Goal: Task Accomplishment & Management: Manage account settings

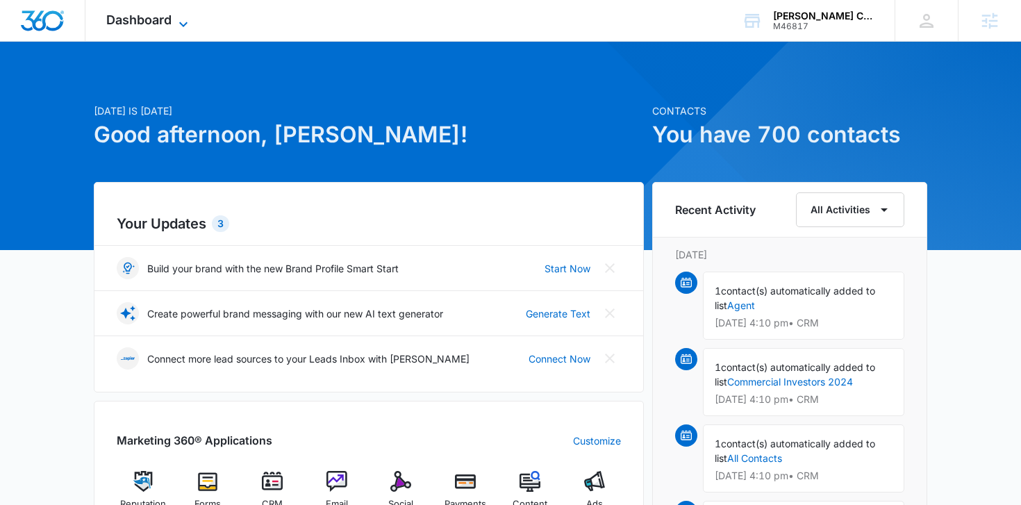
click at [171, 23] on span "Dashboard" at bounding box center [138, 19] width 65 height 15
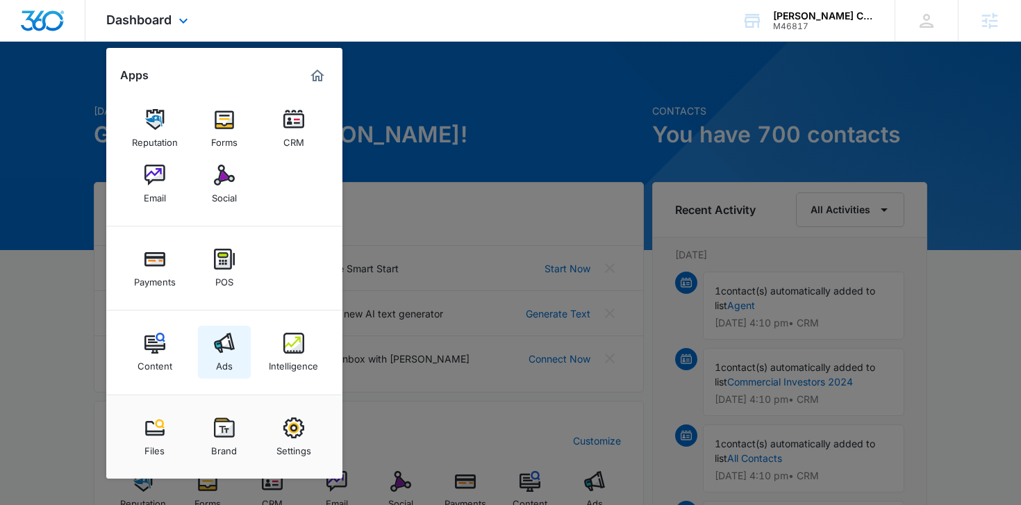
click at [231, 344] on img at bounding box center [224, 343] width 21 height 21
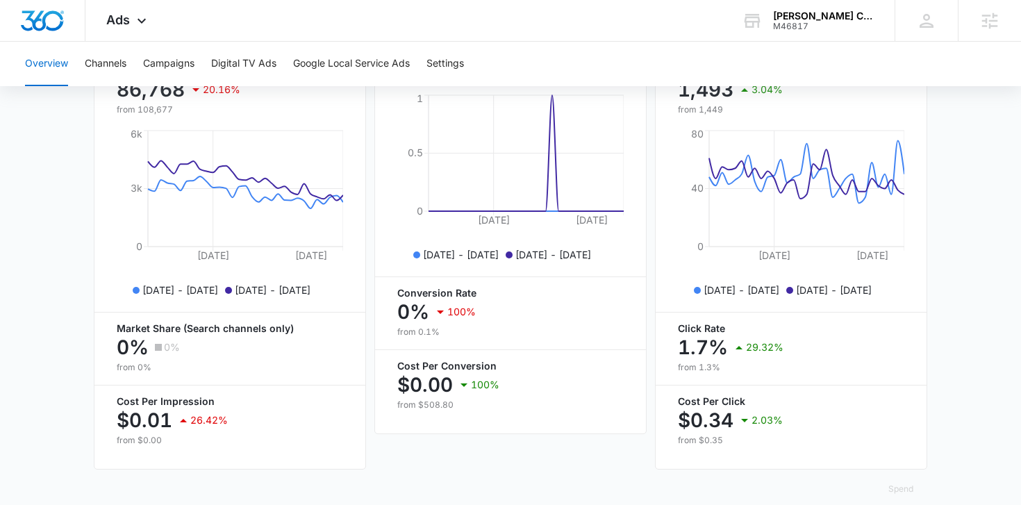
scroll to position [623, 0]
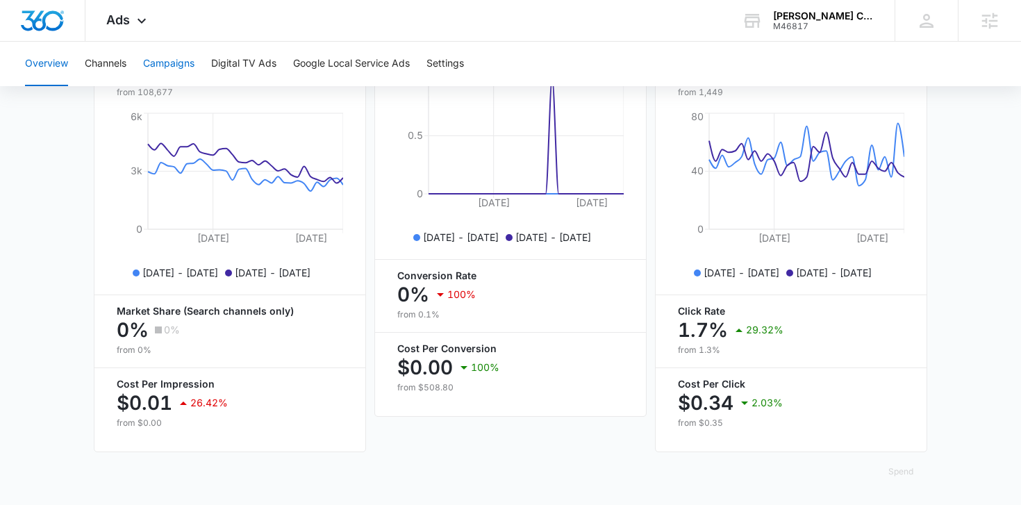
click at [169, 68] on button "Campaigns" at bounding box center [168, 64] width 51 height 44
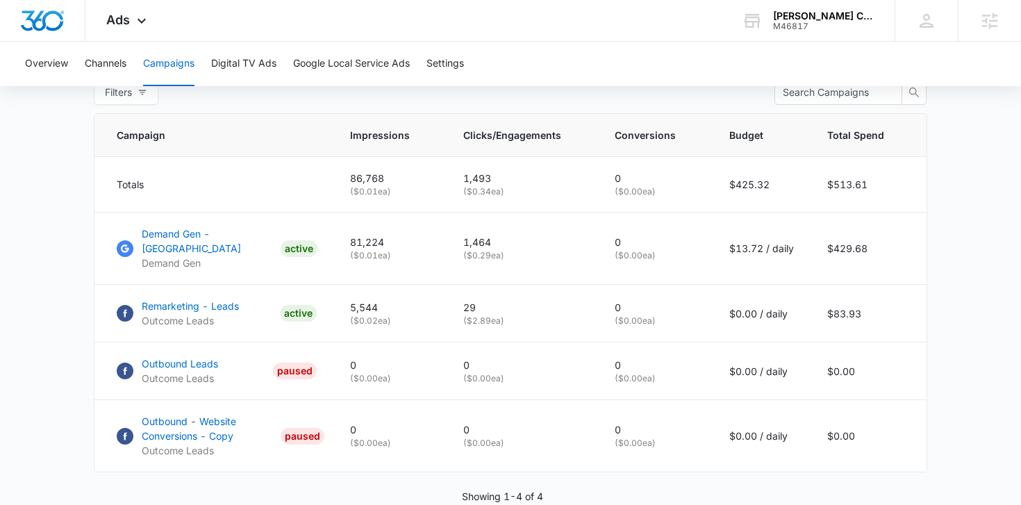
scroll to position [582, 0]
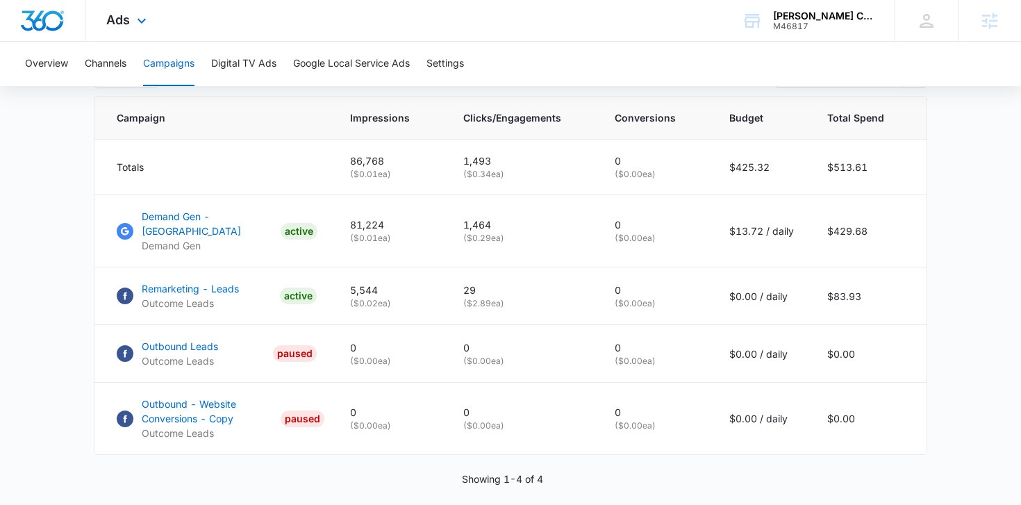
click at [102, 22] on div "Ads Apps Reputation Forms CRM Email Social Payments POS Content Ads Intelligenc…" at bounding box center [127, 20] width 85 height 41
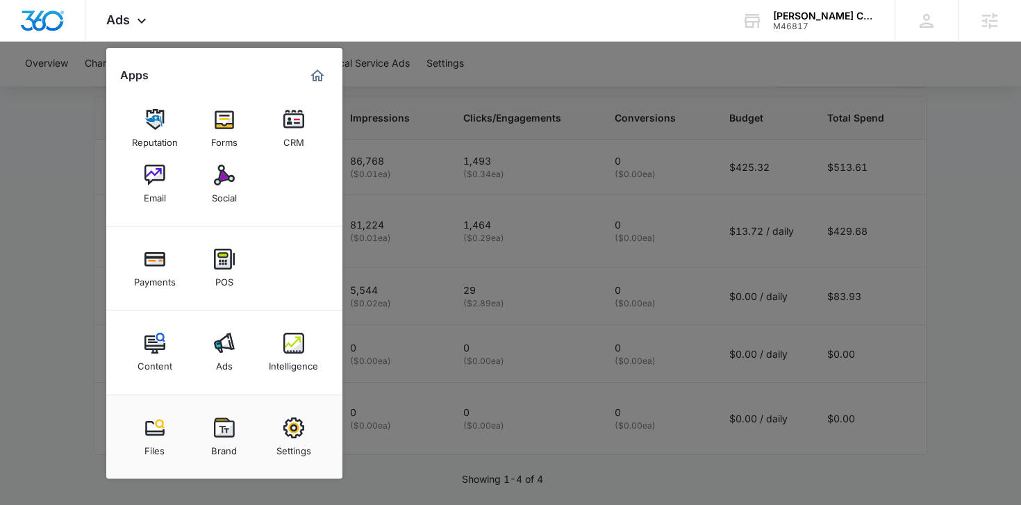
click at [15, 216] on div at bounding box center [510, 252] width 1021 height 505
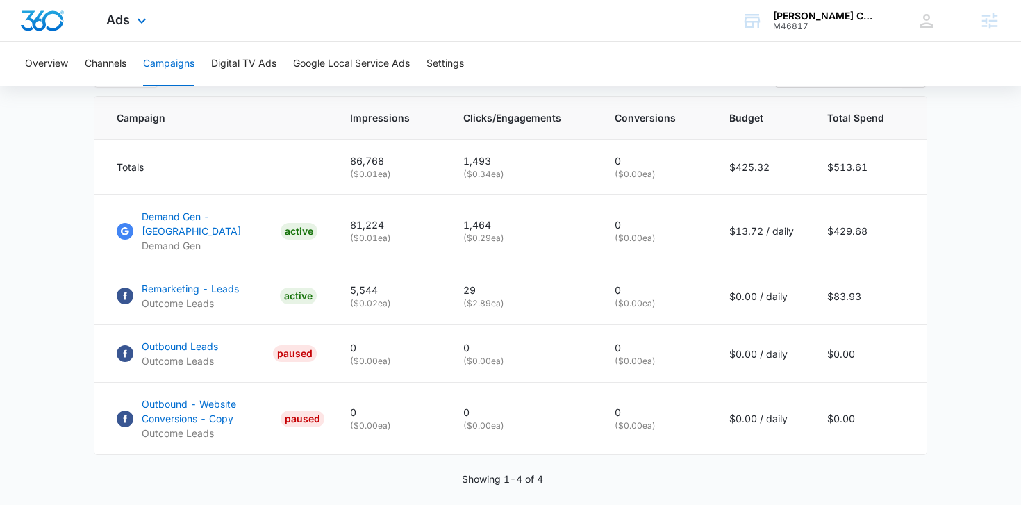
click at [126, 28] on div "Ads Apps Reputation Forms CRM Email Social Payments POS Content Ads Intelligenc…" at bounding box center [127, 20] width 85 height 41
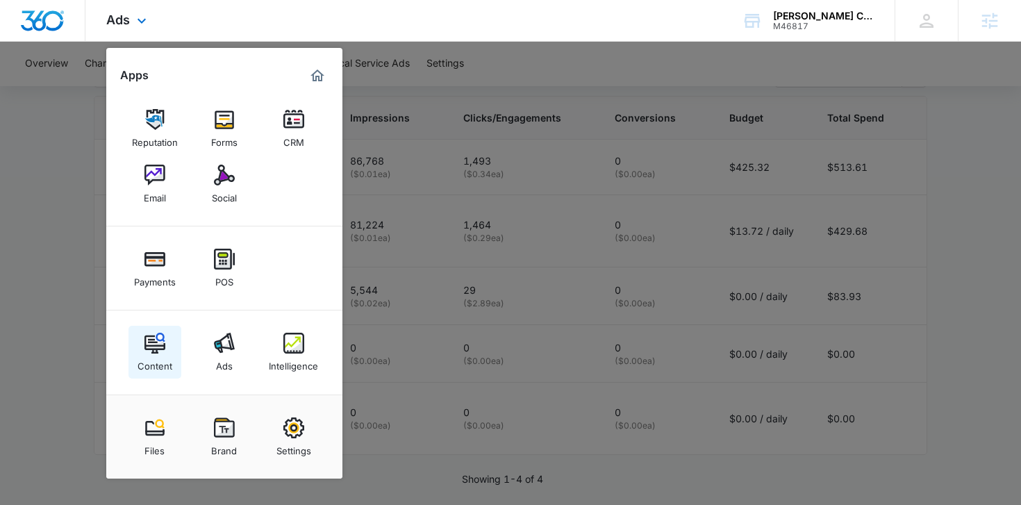
click at [149, 333] on img at bounding box center [154, 343] width 21 height 21
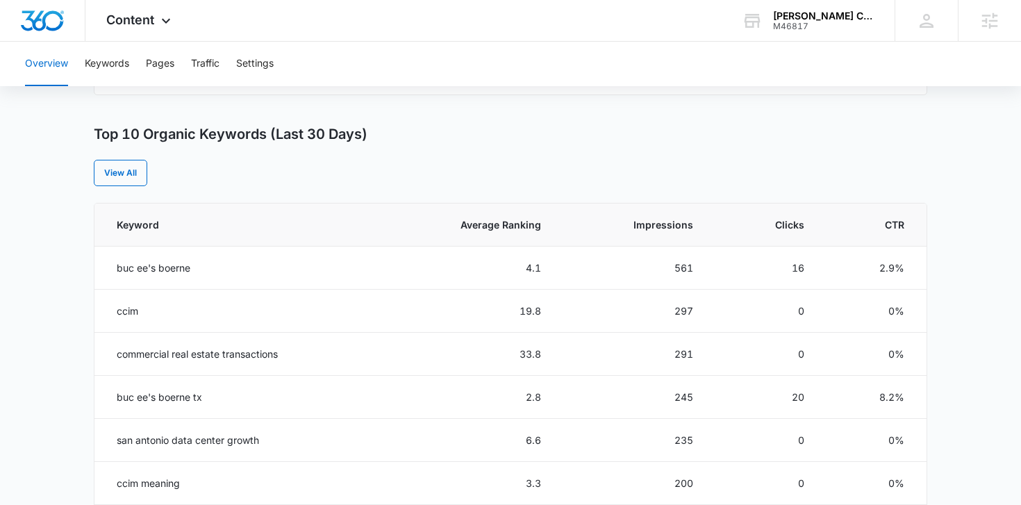
scroll to position [474, 0]
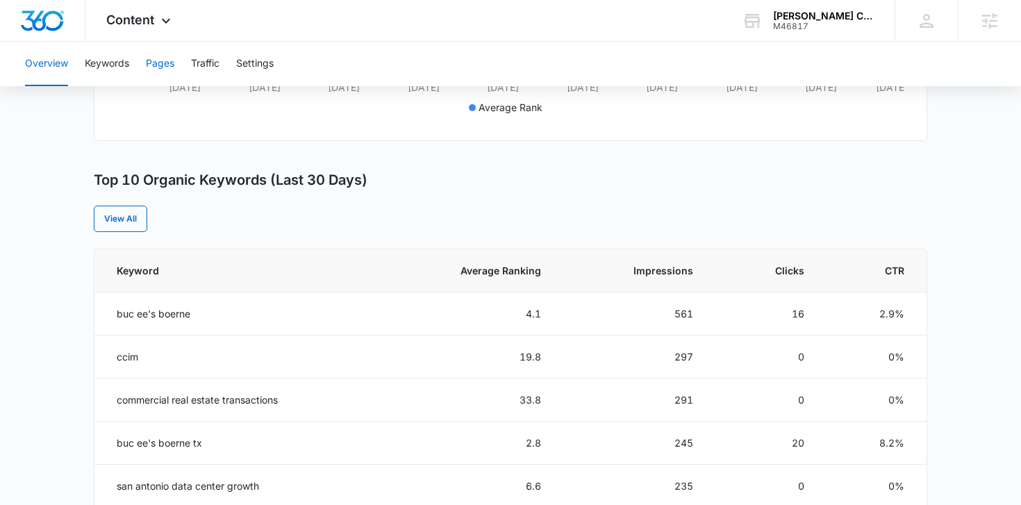
click at [174, 68] on button "Pages" at bounding box center [160, 64] width 28 height 44
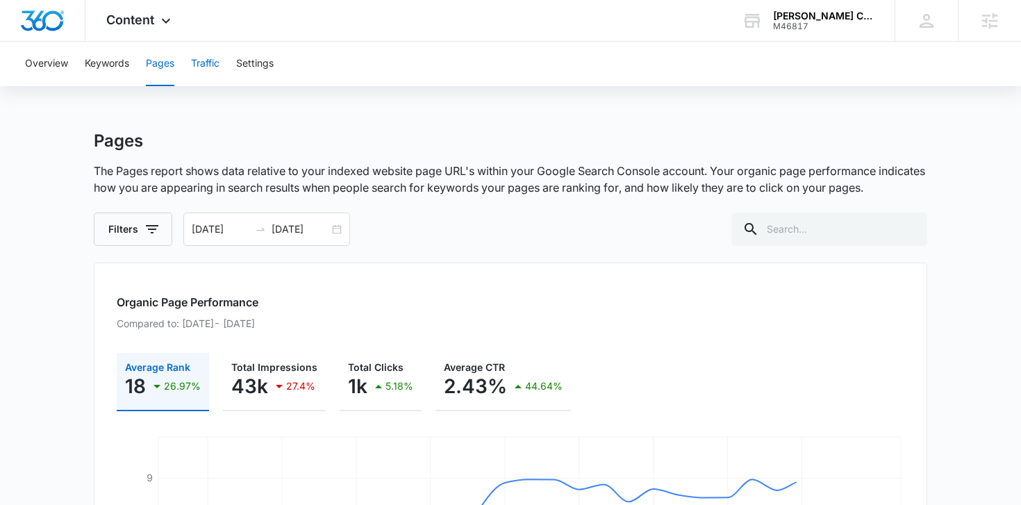
click at [208, 66] on button "Traffic" at bounding box center [205, 64] width 28 height 44
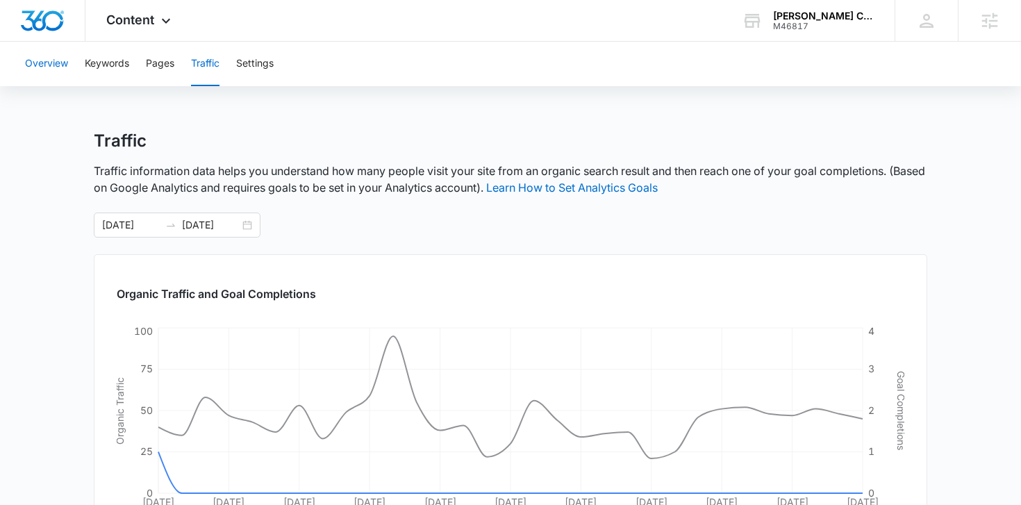
click at [56, 73] on button "Overview" at bounding box center [46, 64] width 43 height 44
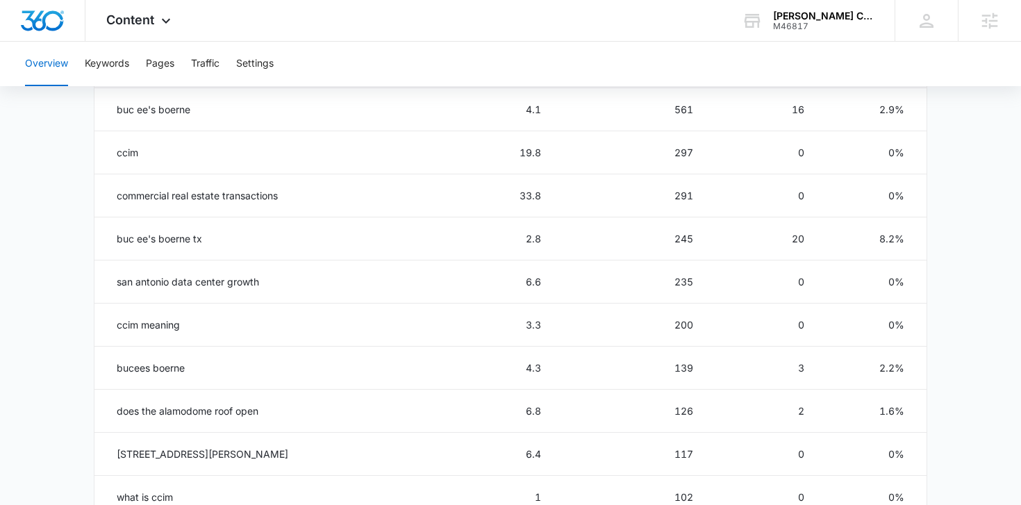
scroll to position [701, 0]
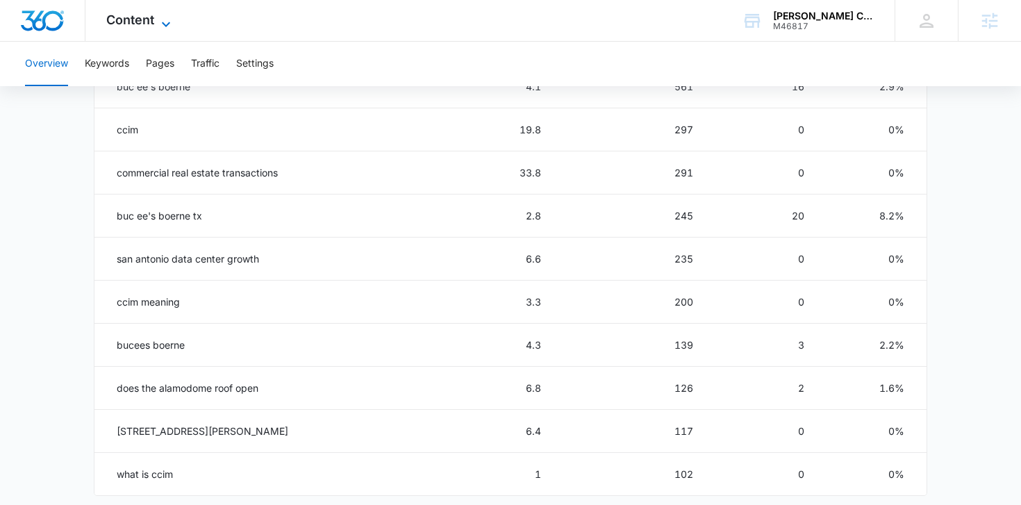
click at [148, 12] on div "Content Apps Reputation Forms CRM Email Social Payments POS Content Ads Intelli…" at bounding box center [140, 20] width 110 height 41
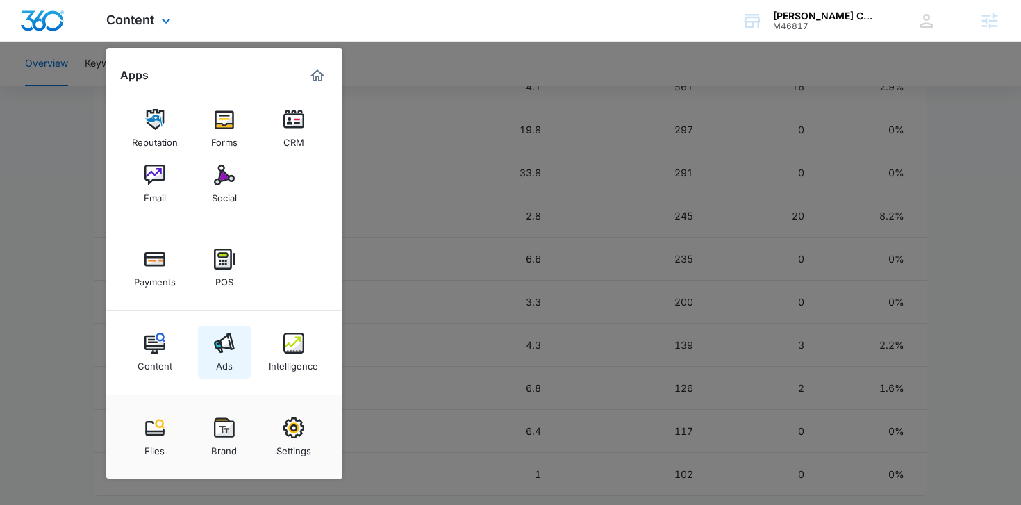
click at [212, 343] on link "Ads" at bounding box center [224, 352] width 53 height 53
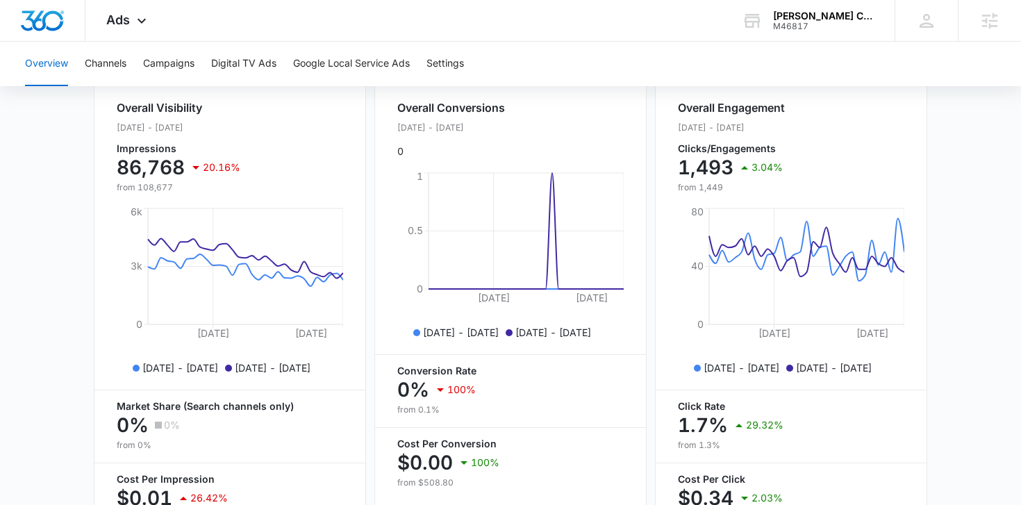
scroll to position [531, 0]
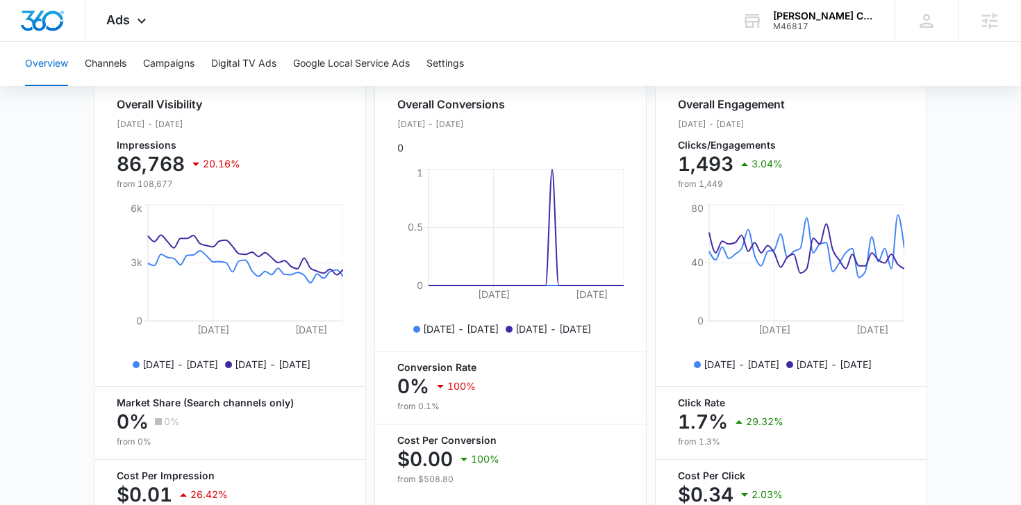
click at [202, 58] on div "Overview Channels Campaigns Digital TV Ads Google Local Service Ads Settings" at bounding box center [510, 64] width 987 height 44
click at [190, 58] on button "Campaigns" at bounding box center [168, 64] width 51 height 44
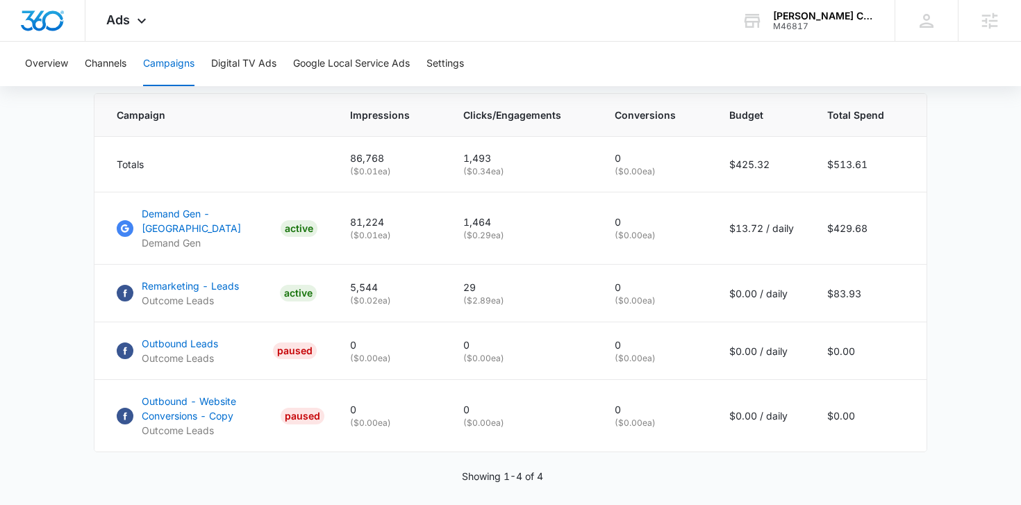
scroll to position [630, 0]
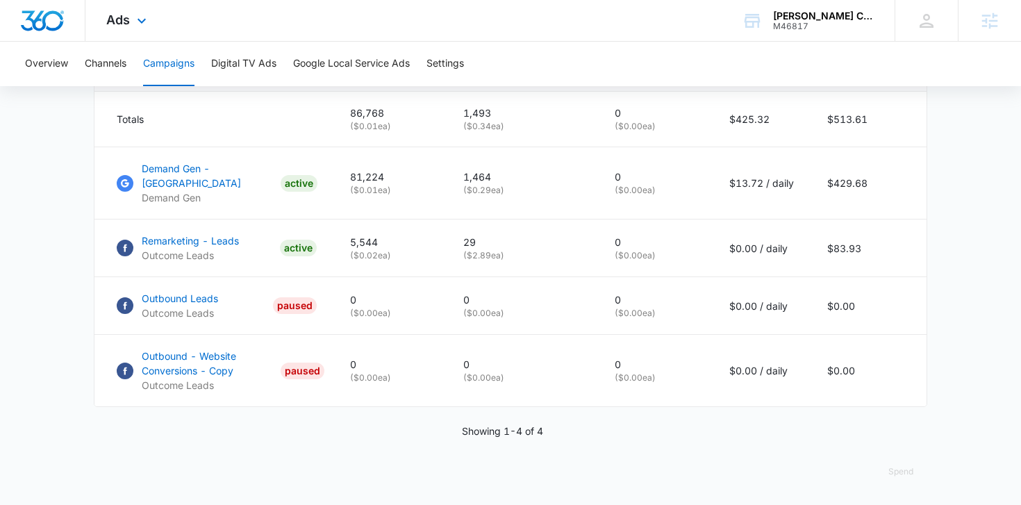
click at [138, 30] on div "Ads Apps Reputation Forms CRM Email Social Payments POS Content Ads Intelligenc…" at bounding box center [127, 20] width 85 height 41
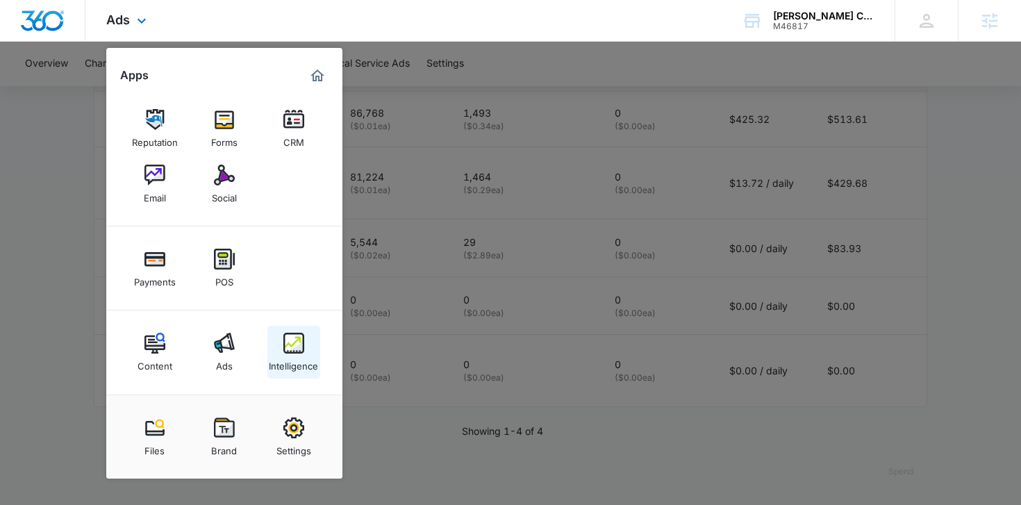
click at [293, 346] on img at bounding box center [293, 343] width 21 height 21
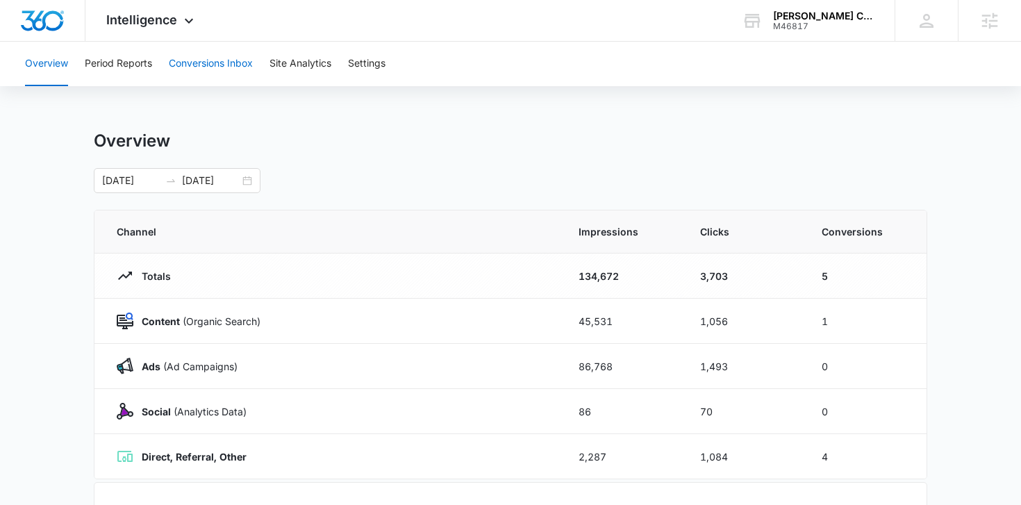
click at [197, 60] on button "Conversions Inbox" at bounding box center [211, 64] width 84 height 44
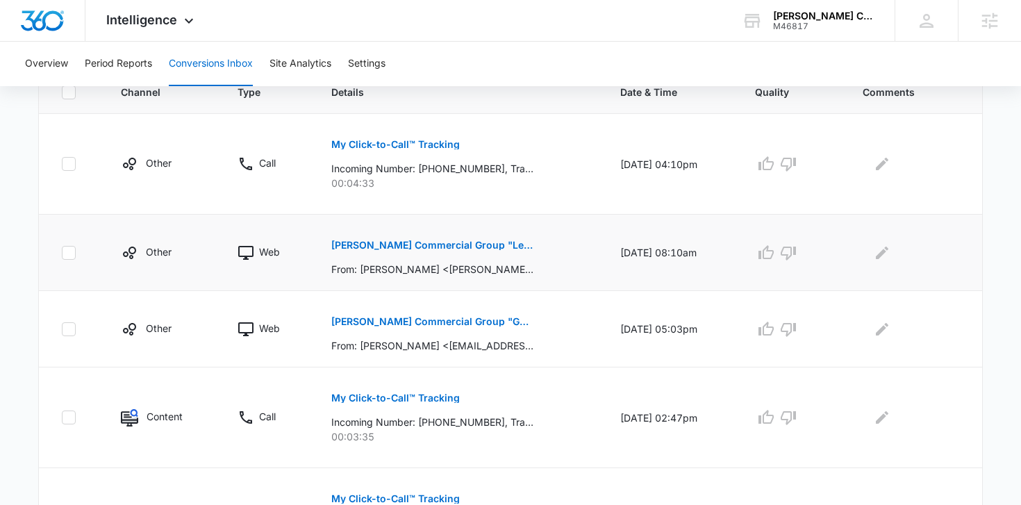
scroll to position [326, 0]
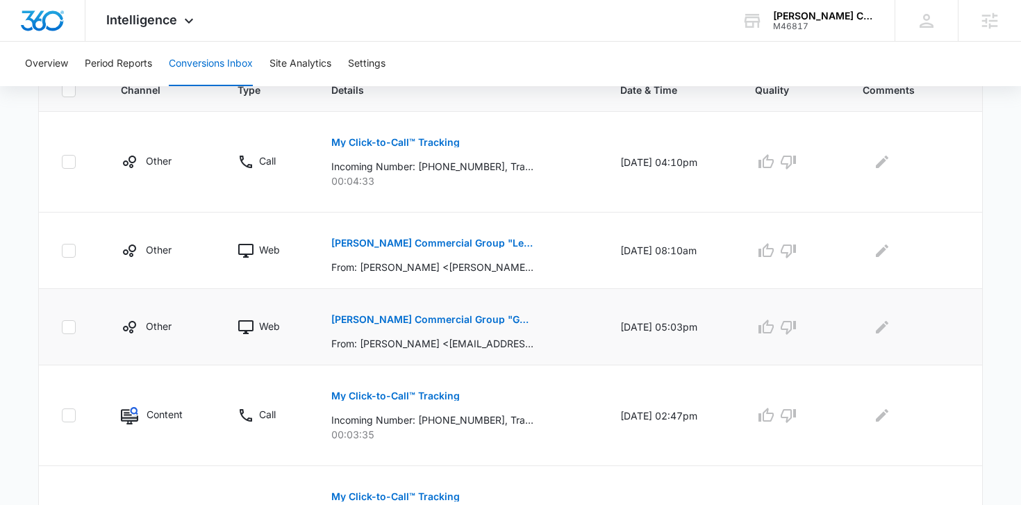
click at [392, 317] on p "Boehm Commercial Group "Get in touch please"" at bounding box center [432, 320] width 202 height 10
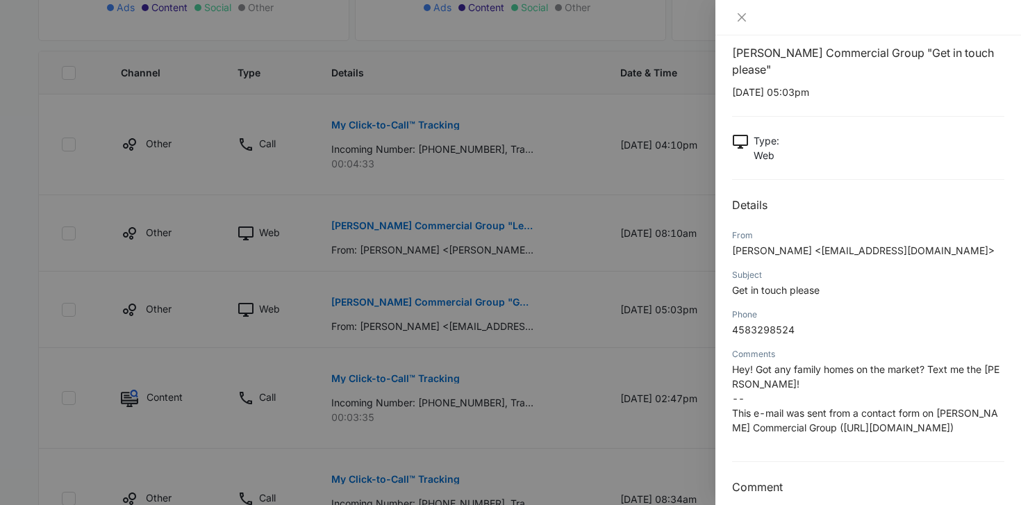
scroll to position [339, 0]
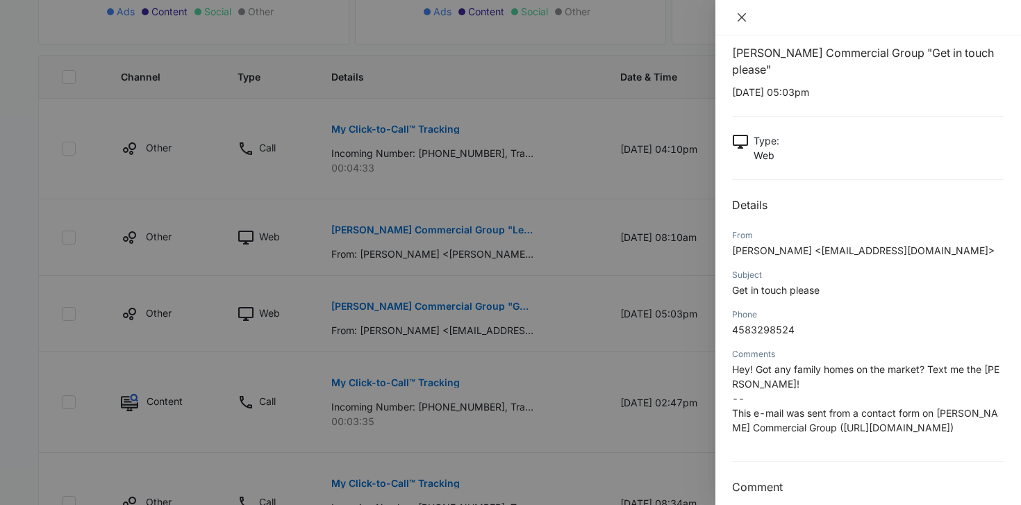
click at [736, 14] on icon "close" at bounding box center [741, 17] width 11 height 11
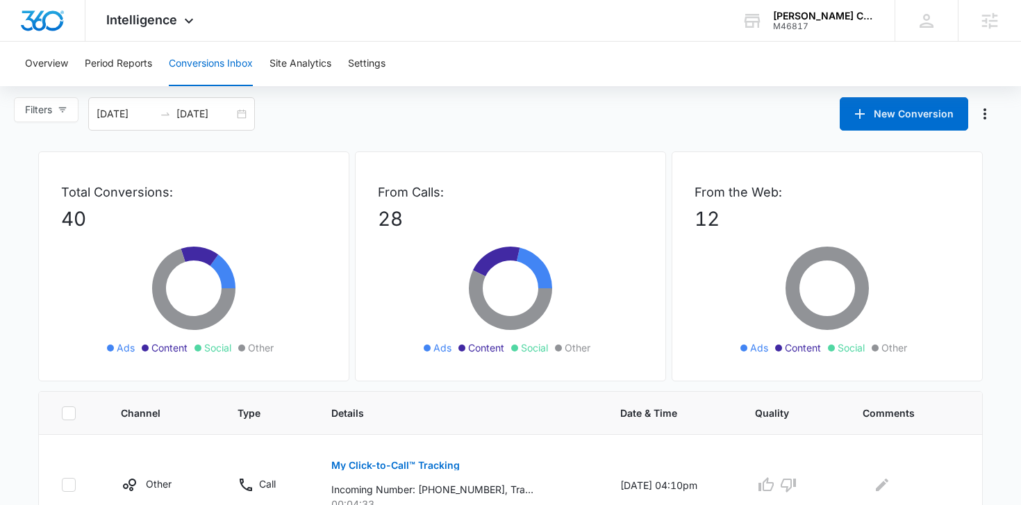
scroll to position [0, 0]
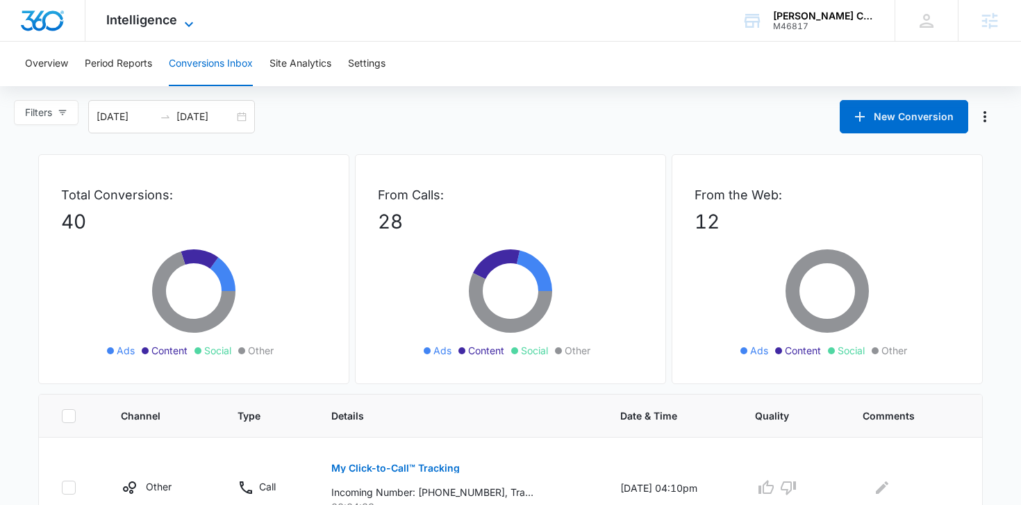
click at [154, 16] on span "Intelligence" at bounding box center [141, 19] width 71 height 15
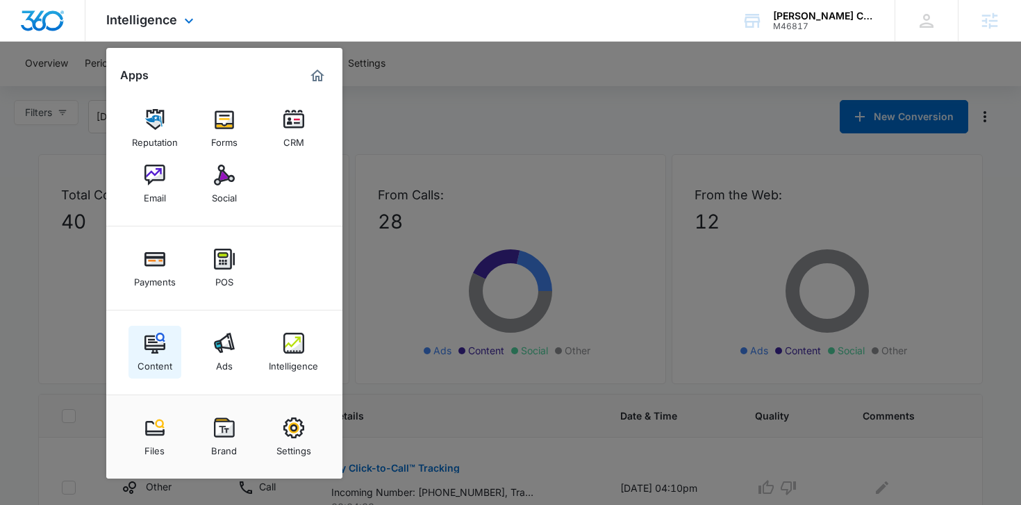
click at [142, 342] on link "Content" at bounding box center [154, 352] width 53 height 53
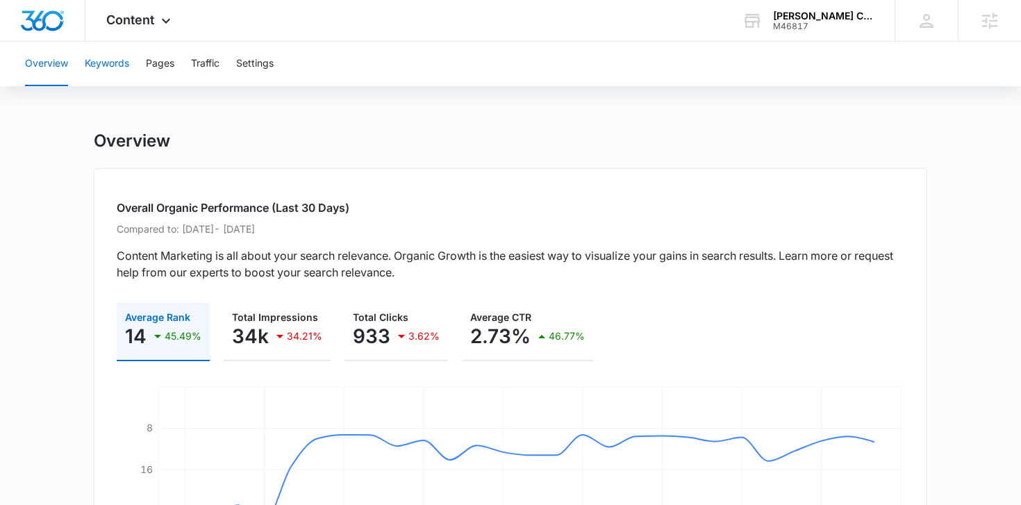
click at [90, 46] on button "Keywords" at bounding box center [107, 64] width 44 height 44
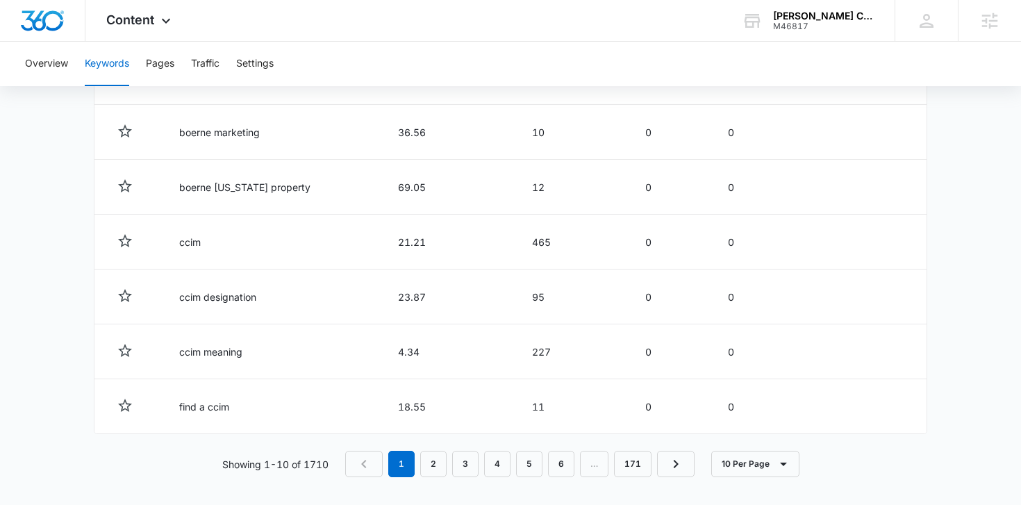
scroll to position [779, 0]
click at [428, 463] on link "2" at bounding box center [433, 461] width 26 height 26
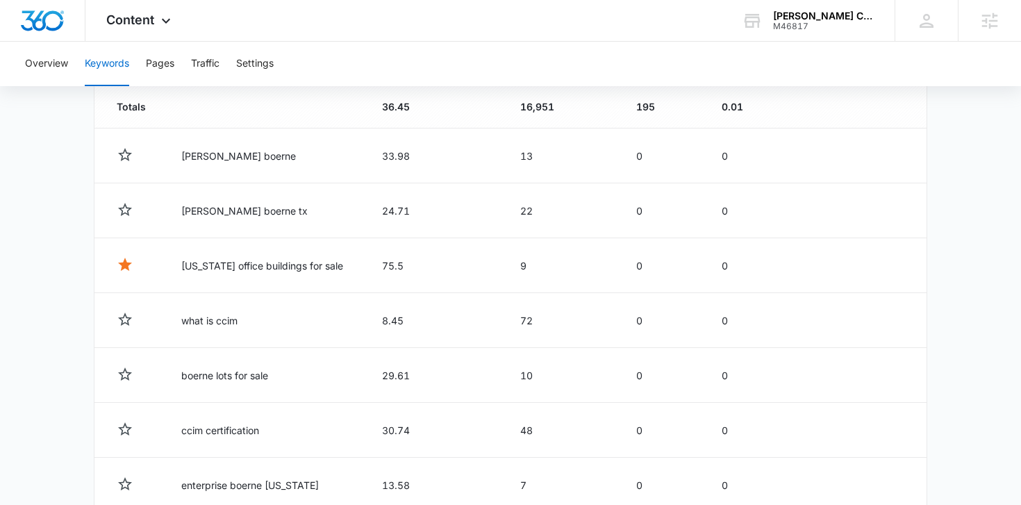
scroll to position [528, 0]
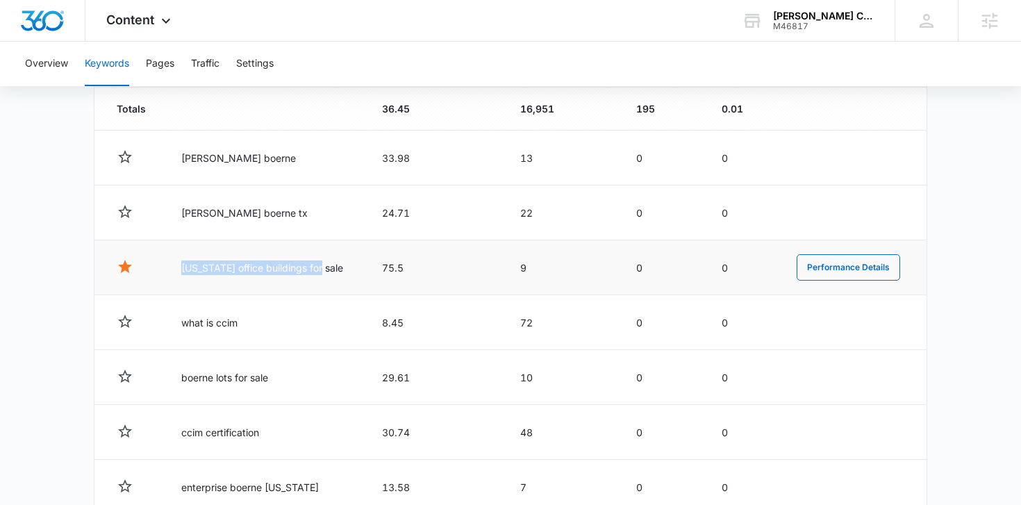
drag, startPoint x: 331, startPoint y: 269, endPoint x: 179, endPoint y: 273, distance: 152.1
click at [179, 273] on td "texas office buildings for sale" at bounding box center [265, 267] width 201 height 55
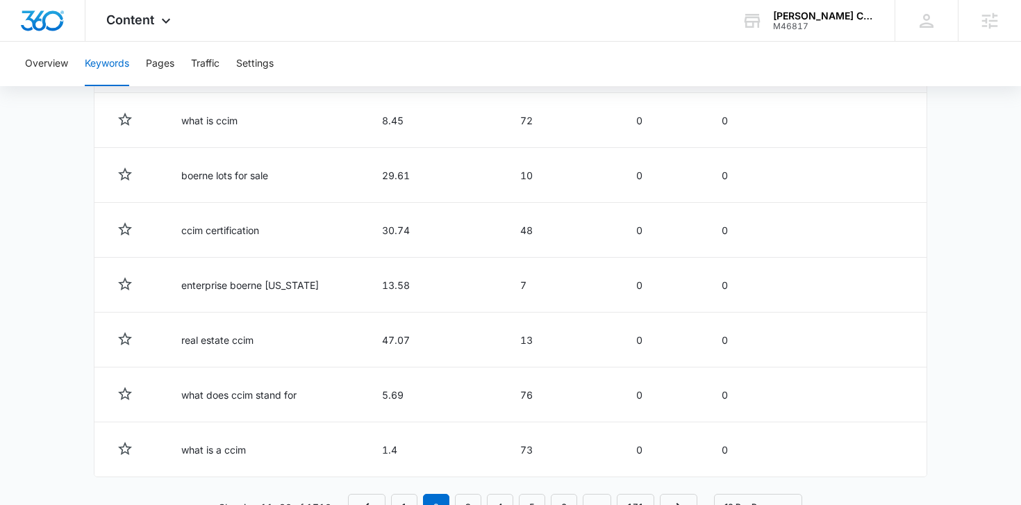
scroll to position [779, 0]
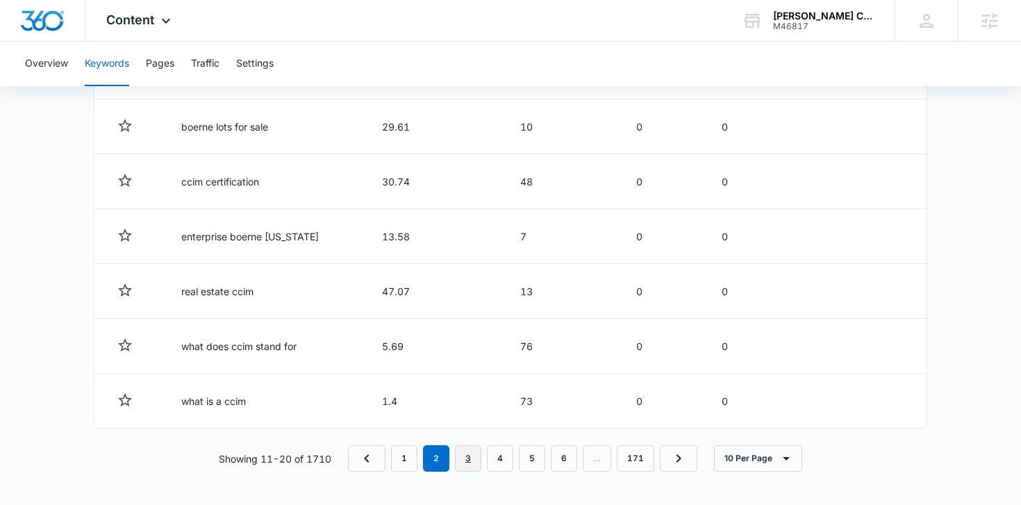
click at [472, 461] on link "3" at bounding box center [468, 458] width 26 height 26
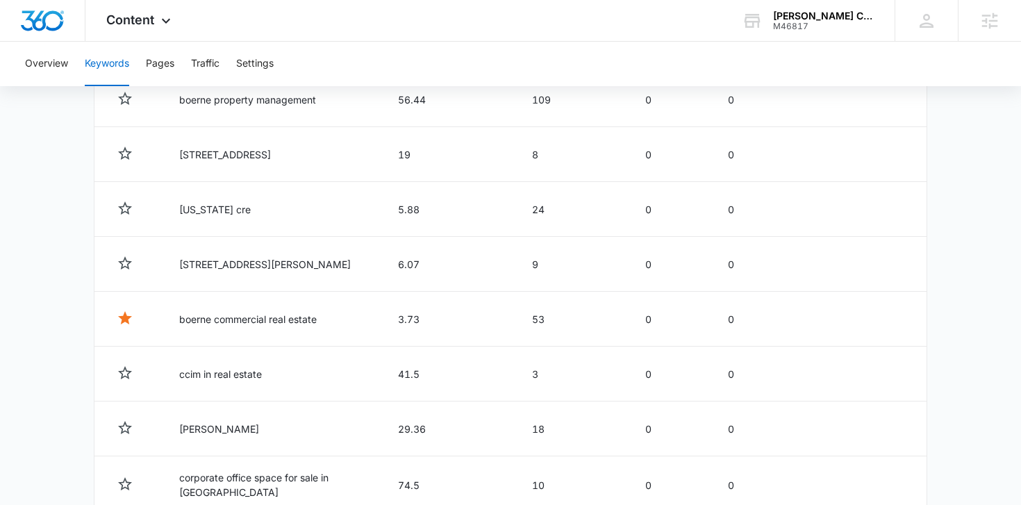
scroll to position [692, 0]
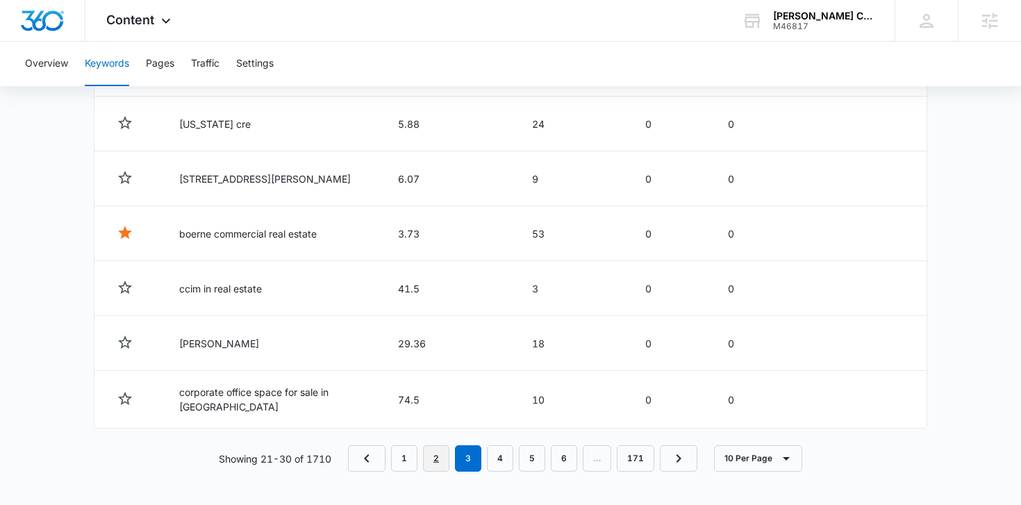
click at [435, 464] on link "2" at bounding box center [436, 458] width 26 height 26
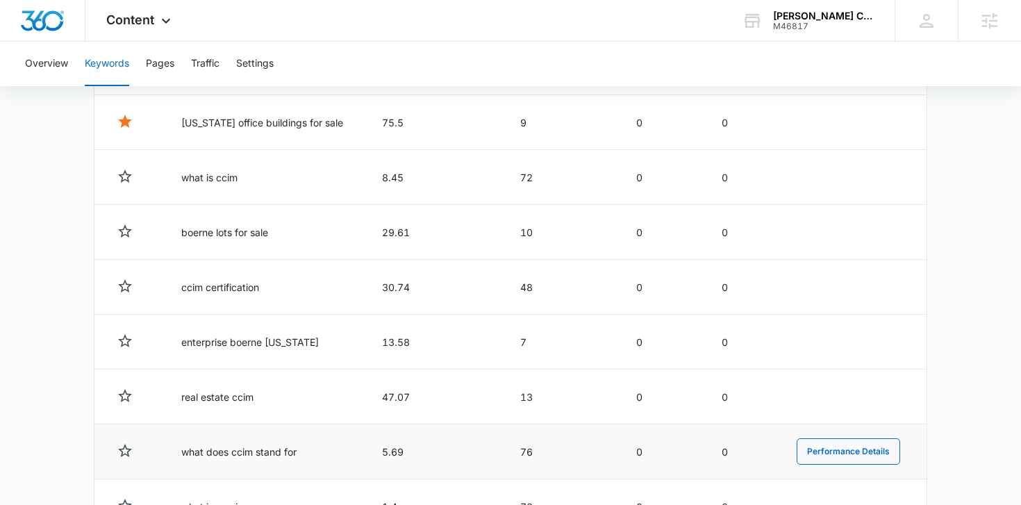
scroll to position [779, 0]
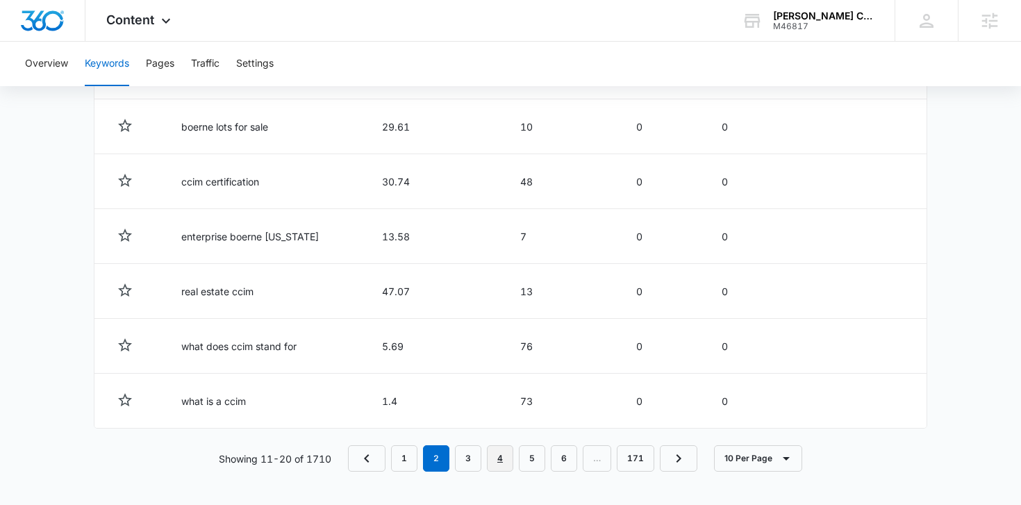
click at [496, 463] on link "4" at bounding box center [500, 458] width 26 height 26
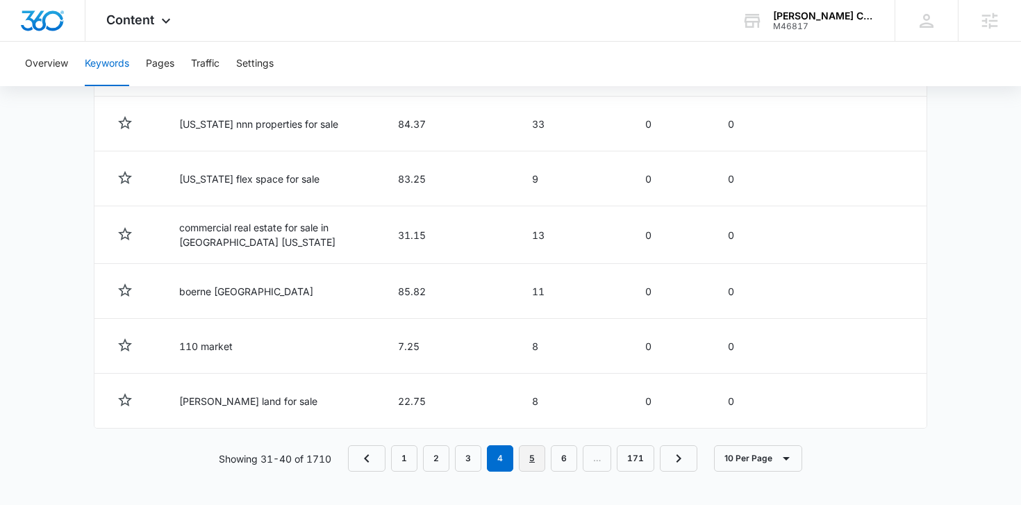
click at [534, 462] on link "5" at bounding box center [532, 458] width 26 height 26
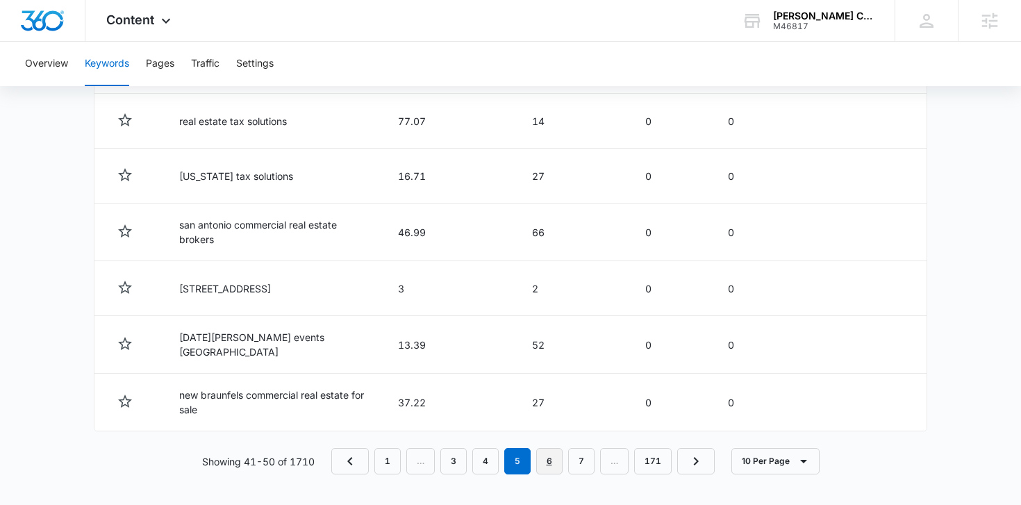
click at [546, 453] on link "6" at bounding box center [549, 461] width 26 height 26
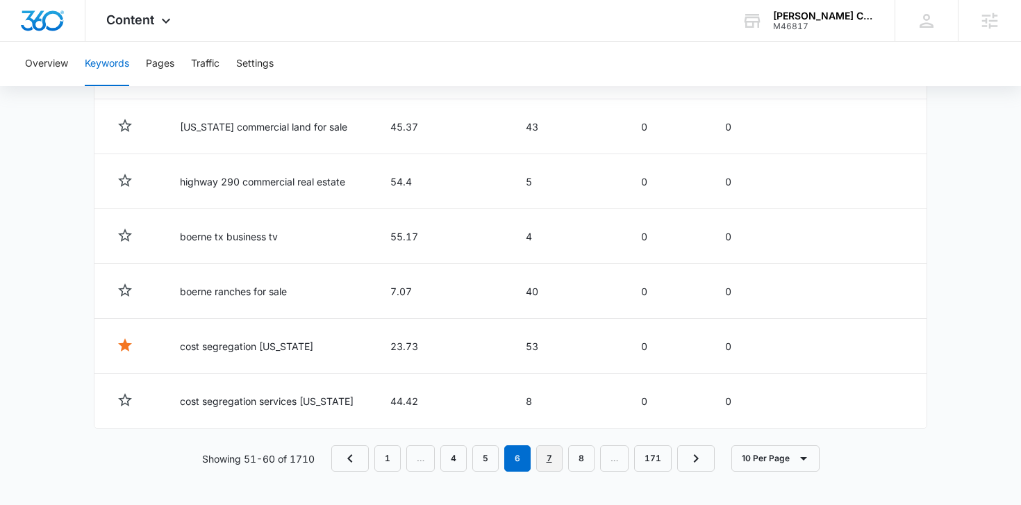
click at [558, 457] on link "7" at bounding box center [549, 458] width 26 height 26
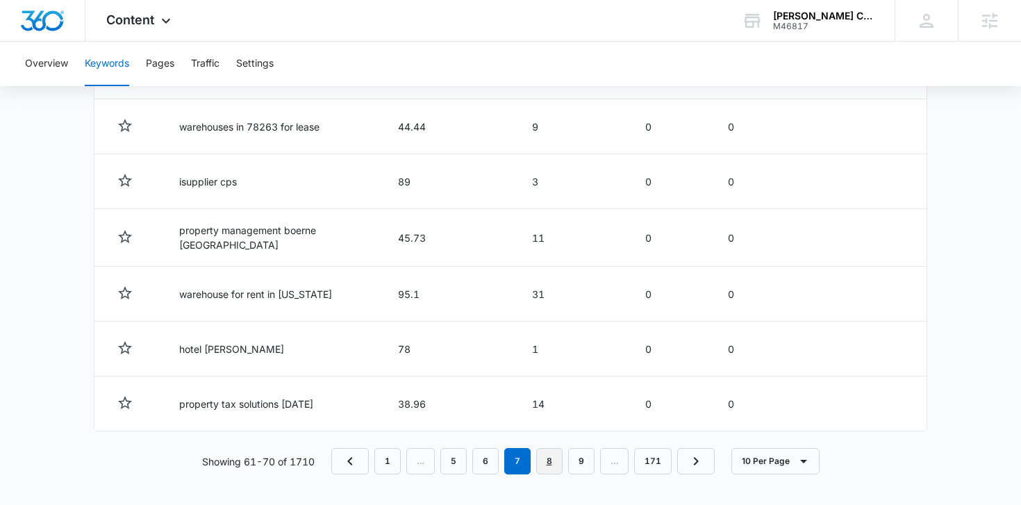
click at [552, 451] on link "8" at bounding box center [549, 461] width 26 height 26
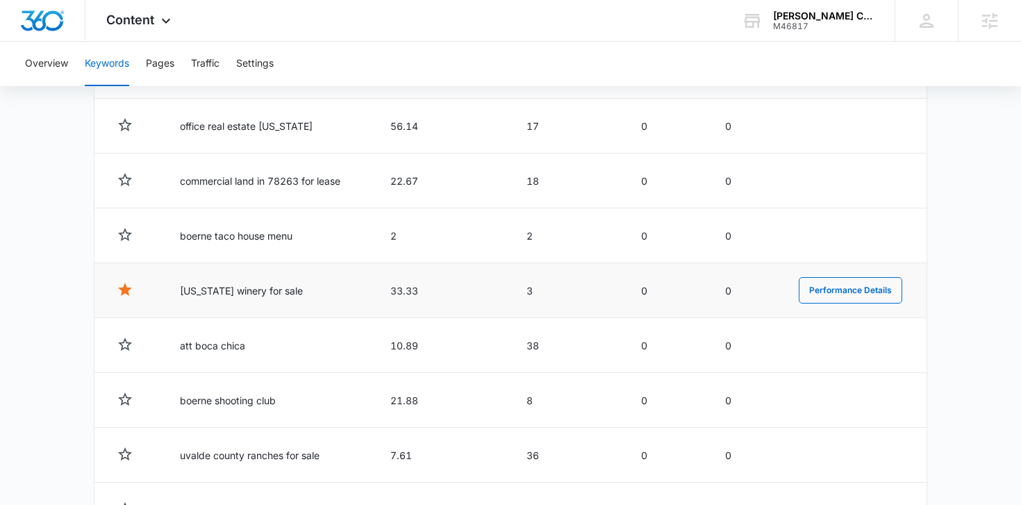
scroll to position [756, 0]
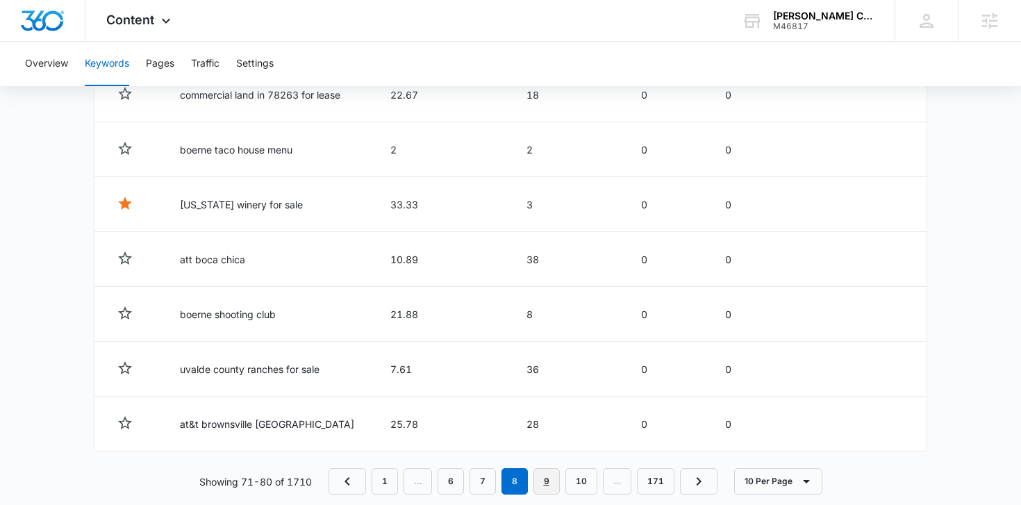
click at [545, 481] on link "9" at bounding box center [546, 481] width 26 height 26
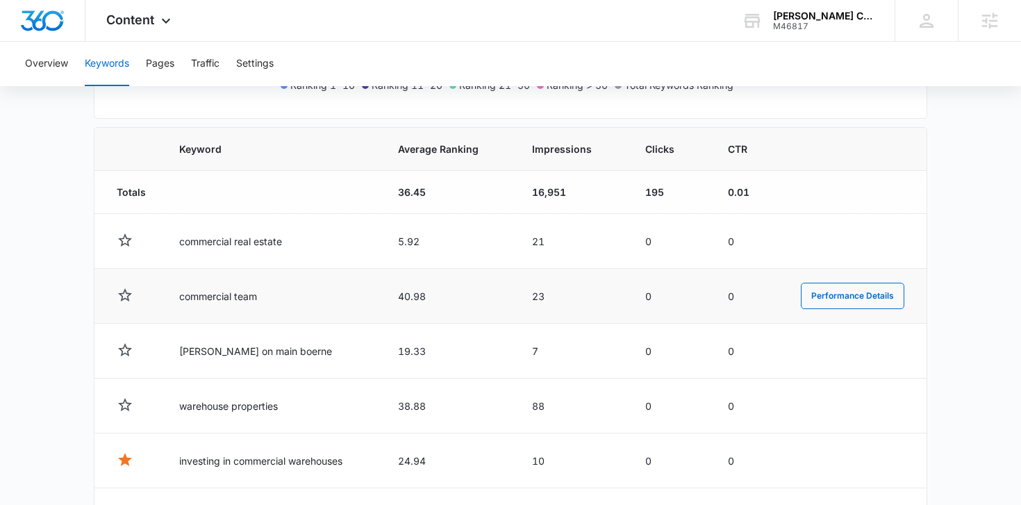
scroll to position [444, 0]
click at [122, 17] on span "Content" at bounding box center [130, 19] width 48 height 15
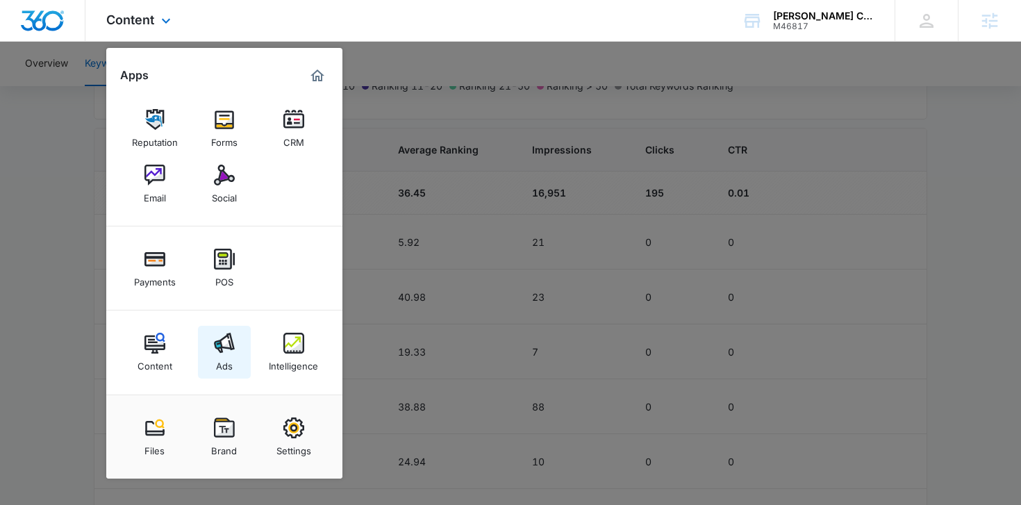
click at [224, 340] on img at bounding box center [224, 343] width 21 height 21
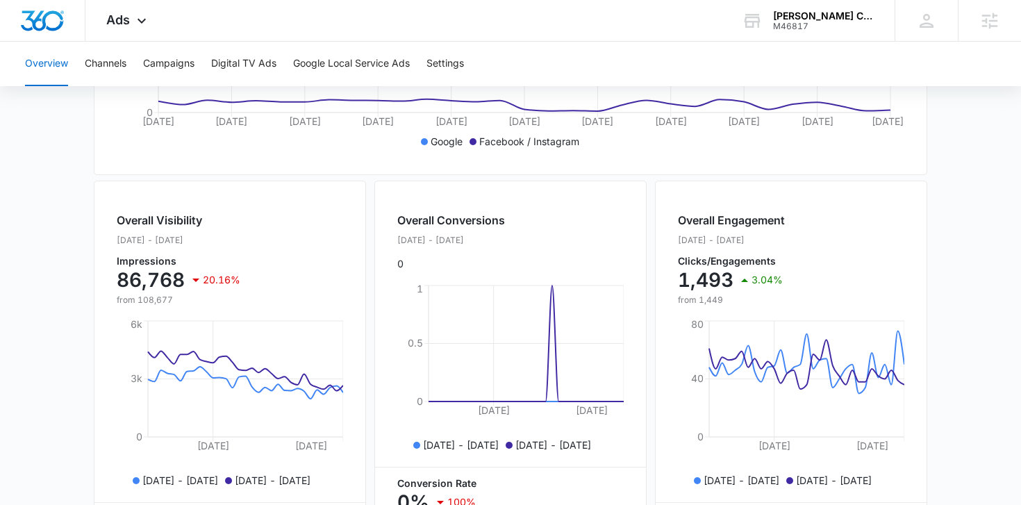
scroll to position [417, 0]
click at [172, 60] on button "Campaigns" at bounding box center [168, 64] width 51 height 44
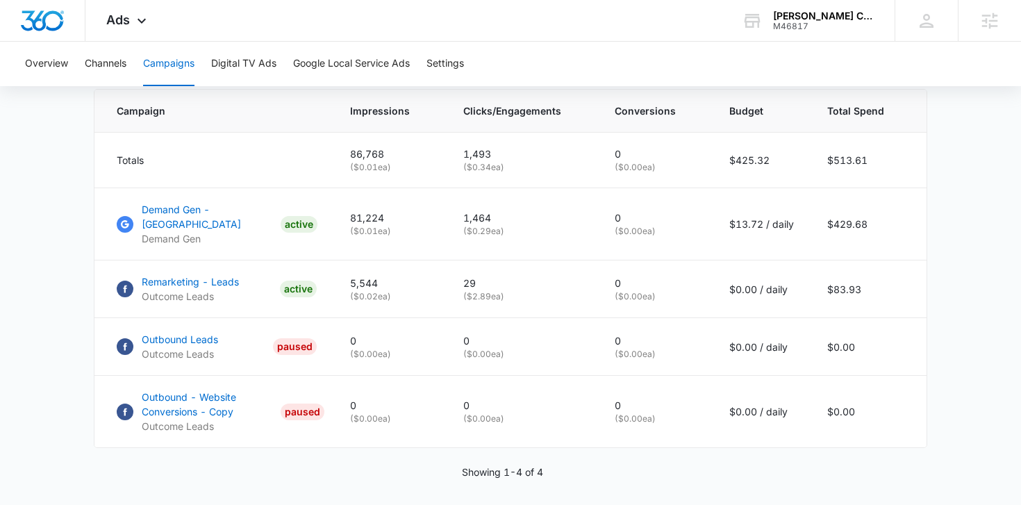
scroll to position [594, 0]
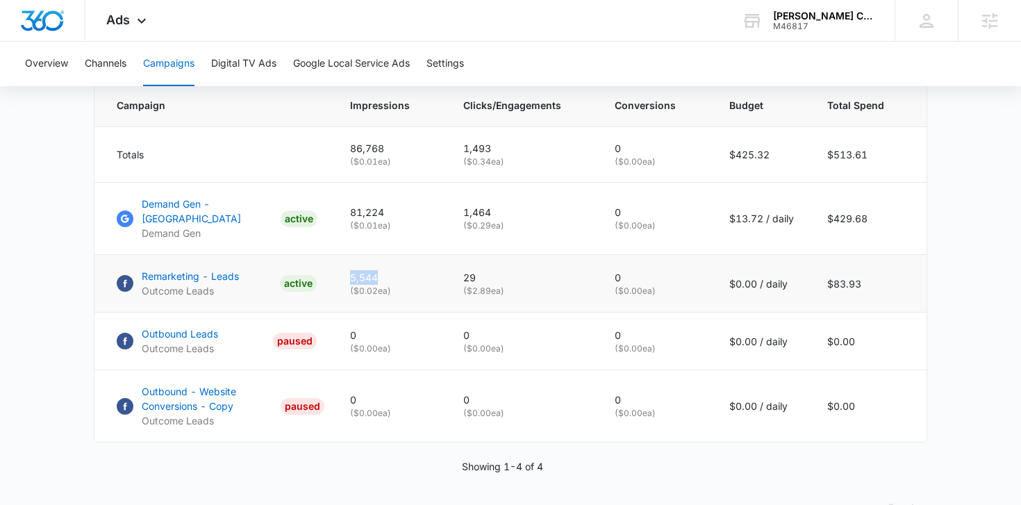
drag, startPoint x: 387, startPoint y: 273, endPoint x: 357, endPoint y: 274, distance: 29.9
click at [357, 274] on p "5,544" at bounding box center [390, 277] width 80 height 15
drag, startPoint x: 492, startPoint y: 275, endPoint x: 455, endPoint y: 275, distance: 37.5
click at [455, 275] on td "29 ( $2.89 ea)" at bounding box center [521, 284] width 151 height 58
click at [198, 206] on p "Demand Gen - [GEOGRAPHIC_DATA]" at bounding box center [208, 211] width 133 height 29
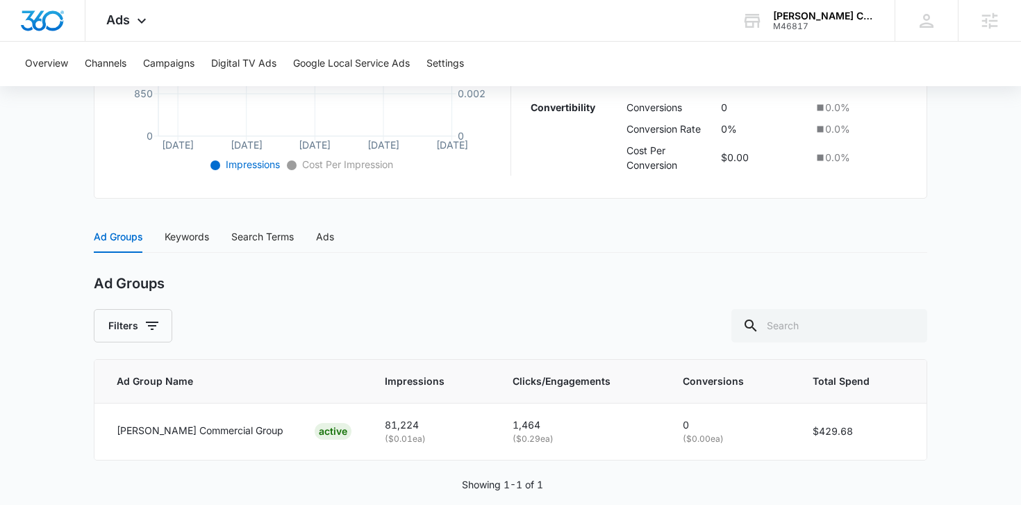
scroll to position [460, 0]
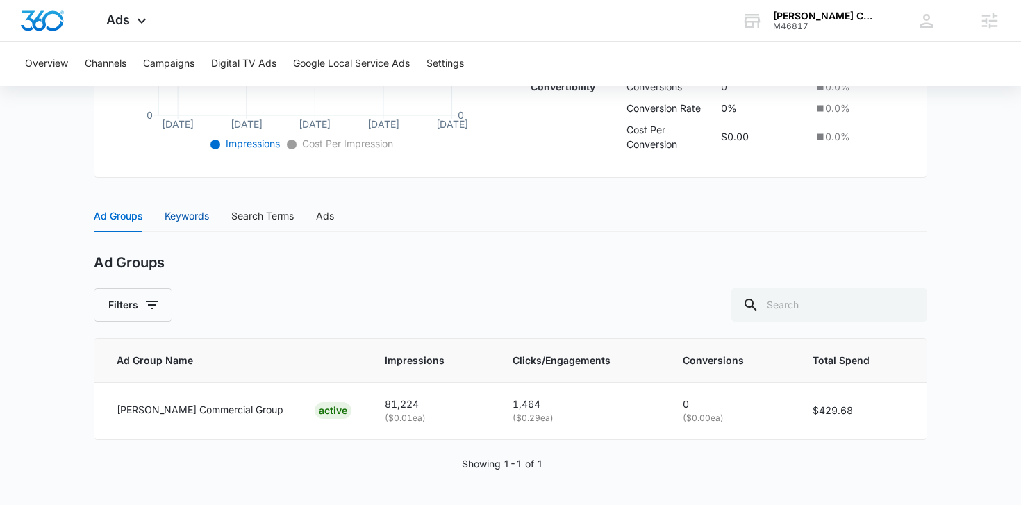
click at [194, 217] on div "Keywords" at bounding box center [187, 215] width 44 height 15
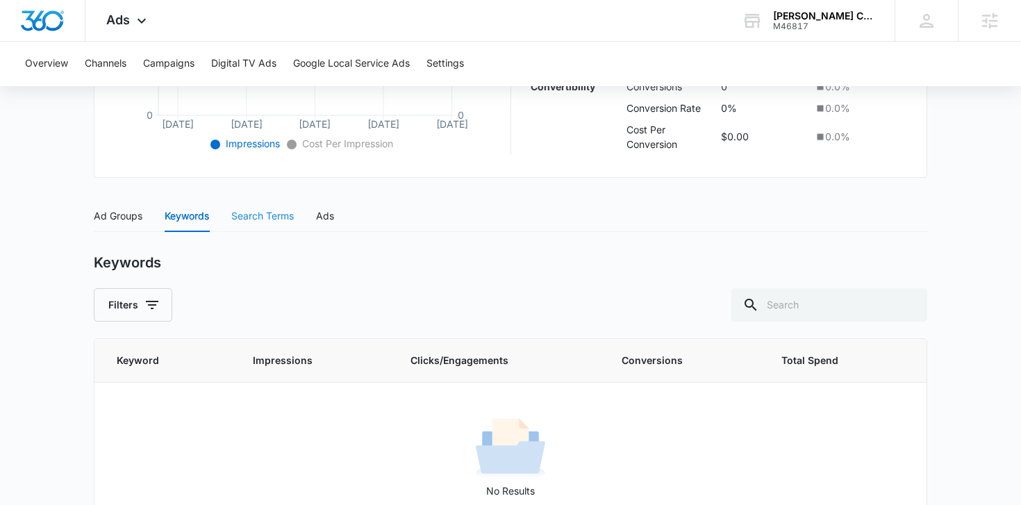
click at [240, 226] on div "Search Terms" at bounding box center [262, 216] width 62 height 32
click at [326, 217] on div "Ads" at bounding box center [325, 215] width 18 height 15
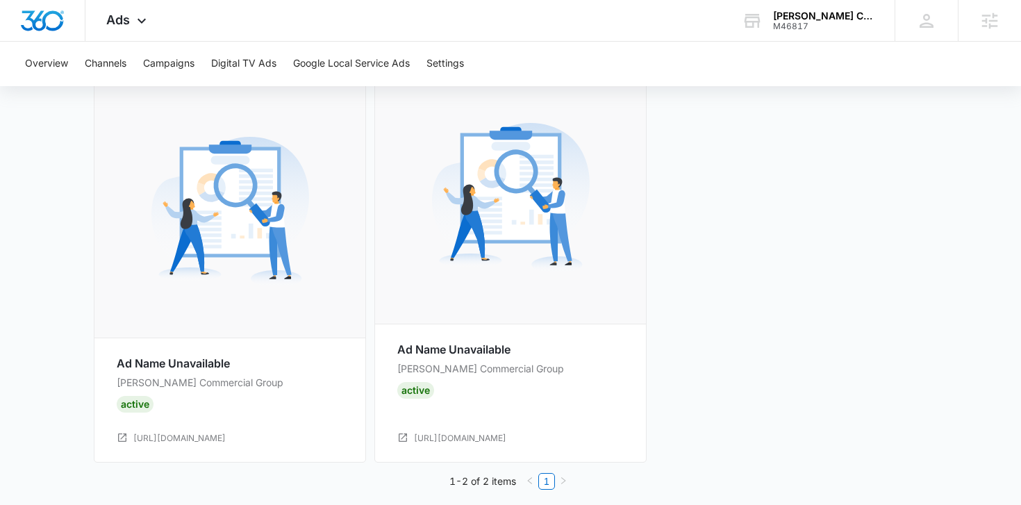
scroll to position [837, 0]
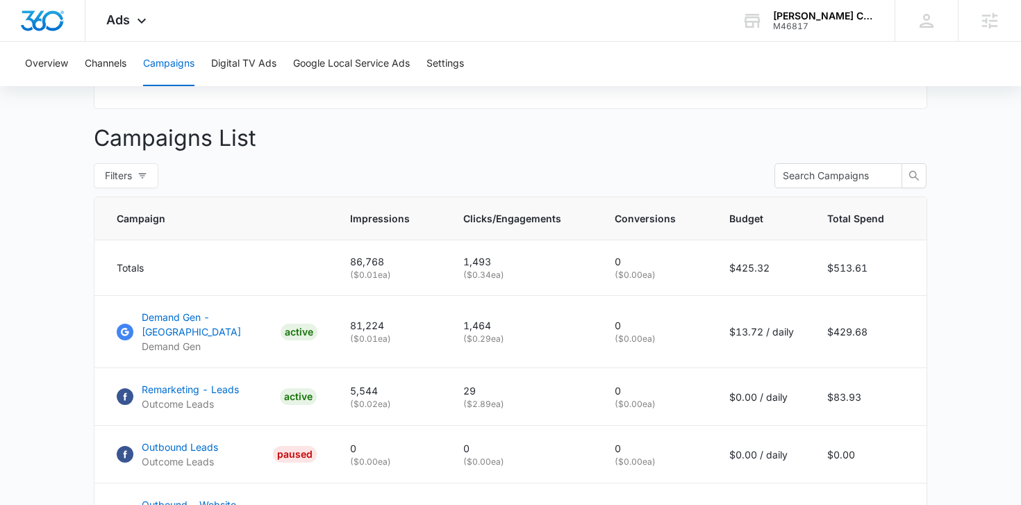
scroll to position [492, 0]
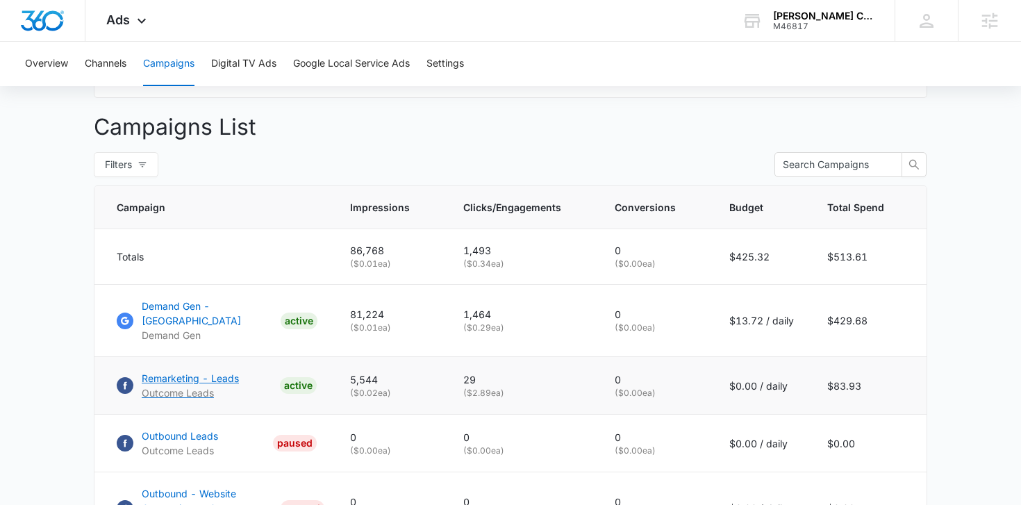
click at [233, 374] on p "Remarketing - Leads" at bounding box center [190, 378] width 97 height 15
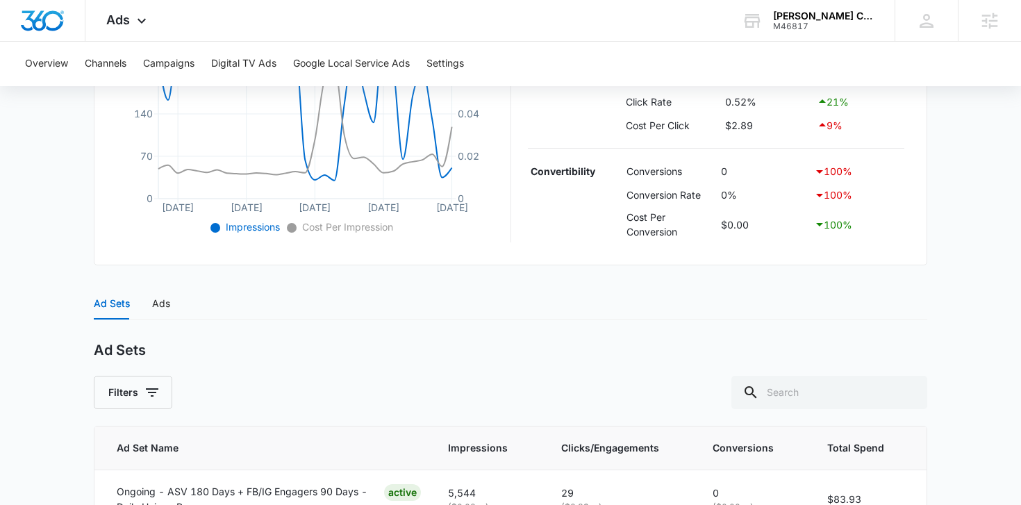
scroll to position [375, 0]
click at [153, 299] on div "Ads" at bounding box center [161, 302] width 18 height 15
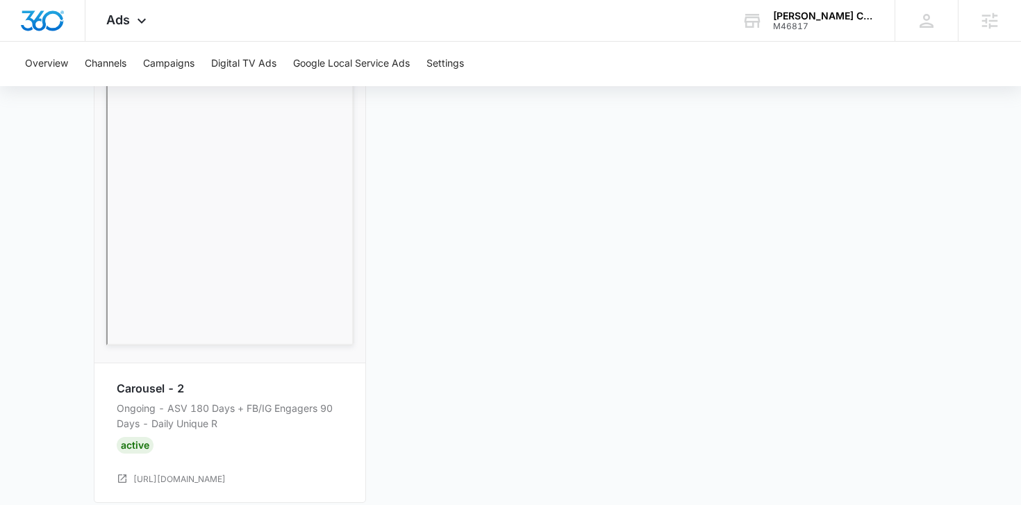
scroll to position [833, 0]
drag, startPoint x: 255, startPoint y: 426, endPoint x: 116, endPoint y: 406, distance: 140.4
click at [117, 406] on p "Ongoing - ASV 180 Days + FB/IG Engagers 90 Days - Daily Unique R" at bounding box center [230, 414] width 226 height 31
click at [168, 403] on p "Ongoing - ASV 180 Days + FB/IG Engagers 90 Days - Daily Unique R" at bounding box center [230, 414] width 226 height 31
drag, startPoint x: 168, startPoint y: 407, endPoint x: 232, endPoint y: 406, distance: 63.9
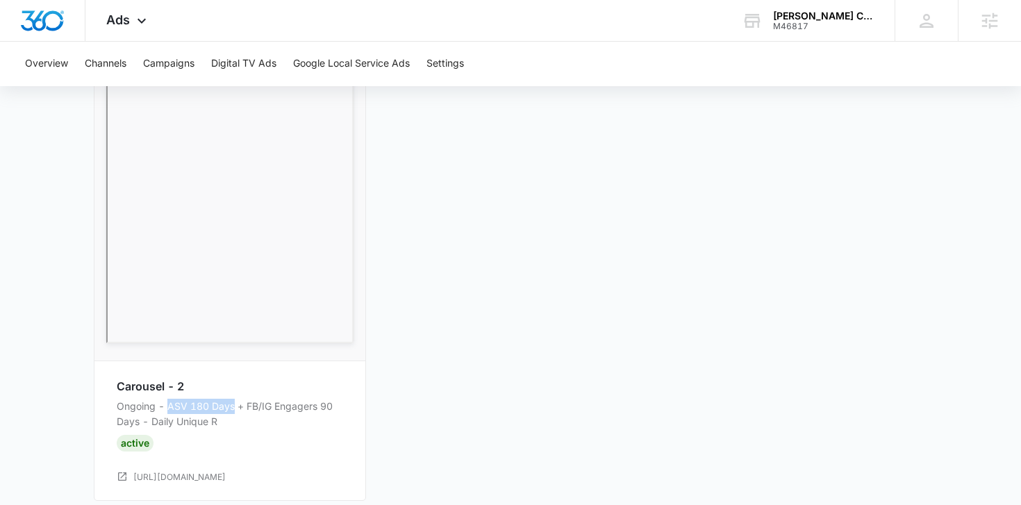
click at [232, 406] on p "Ongoing - ASV 180 Days + FB/IG Engagers 90 Days - Daily Unique R" at bounding box center [230, 414] width 226 height 31
click at [230, 424] on p "Ongoing - ASV 180 Days + FB/IG Engagers 90 Days - Daily Unique R" at bounding box center [230, 414] width 226 height 31
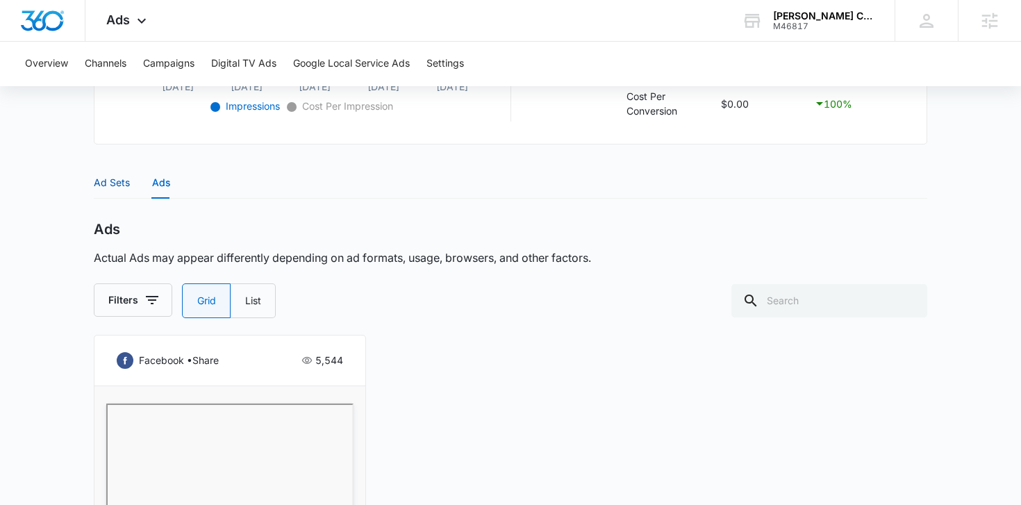
click at [115, 187] on div "Ad Sets" at bounding box center [112, 182] width 36 height 15
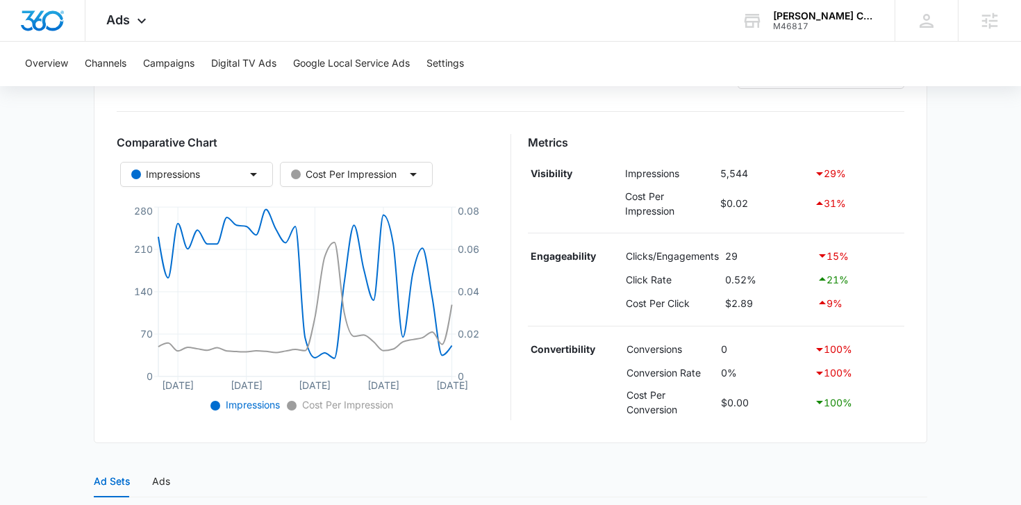
scroll to position [197, 0]
drag, startPoint x: 770, startPoint y: 300, endPoint x: 714, endPoint y: 301, distance: 55.6
click at [714, 301] on tr "Cost Per Click $2.89 9 %" at bounding box center [716, 302] width 377 height 24
drag, startPoint x: 762, startPoint y: 201, endPoint x: 712, endPoint y: 200, distance: 50.7
click at [712, 201] on tr "Cost Per Impression $0.02 31 %" at bounding box center [716, 203] width 377 height 36
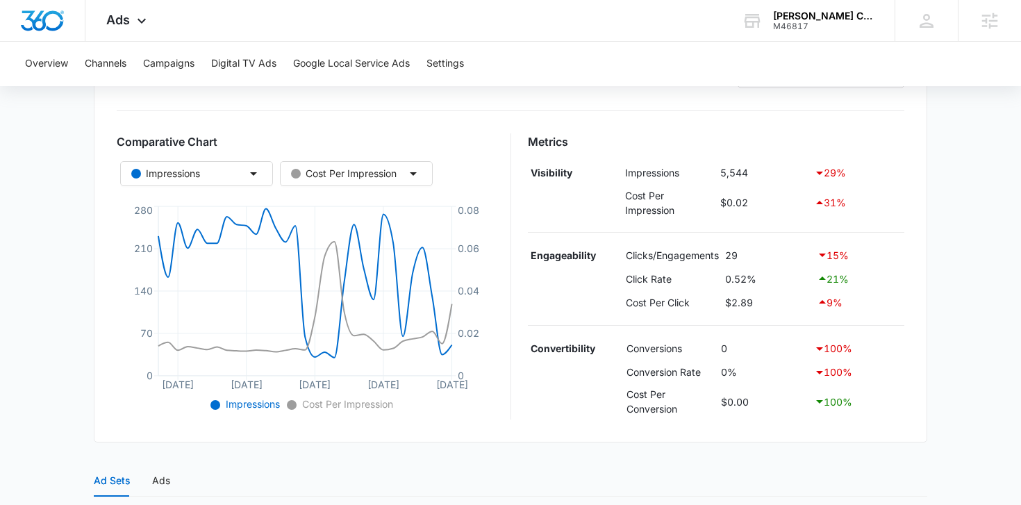
click at [742, 203] on td "$0.02" at bounding box center [764, 203] width 94 height 36
drag, startPoint x: 766, startPoint y: 306, endPoint x: 721, endPoint y: 303, distance: 45.2
click at [721, 303] on tr "Cost Per Click $2.89 9 %" at bounding box center [716, 302] width 377 height 24
click at [794, 25] on div "M46817" at bounding box center [823, 27] width 101 height 10
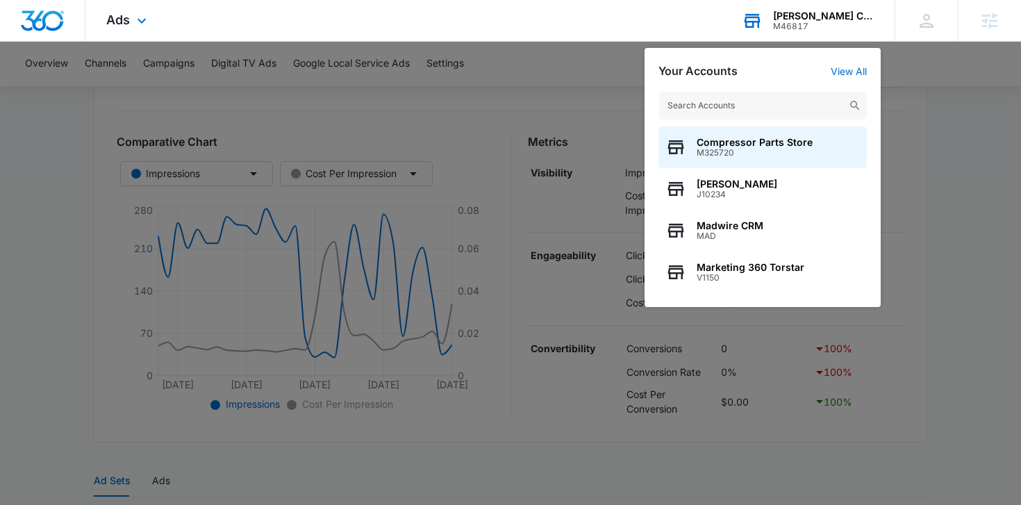
click at [744, 117] on input "text" at bounding box center [762, 106] width 208 height 28
click at [742, 112] on input "text" at bounding box center [762, 106] width 208 height 28
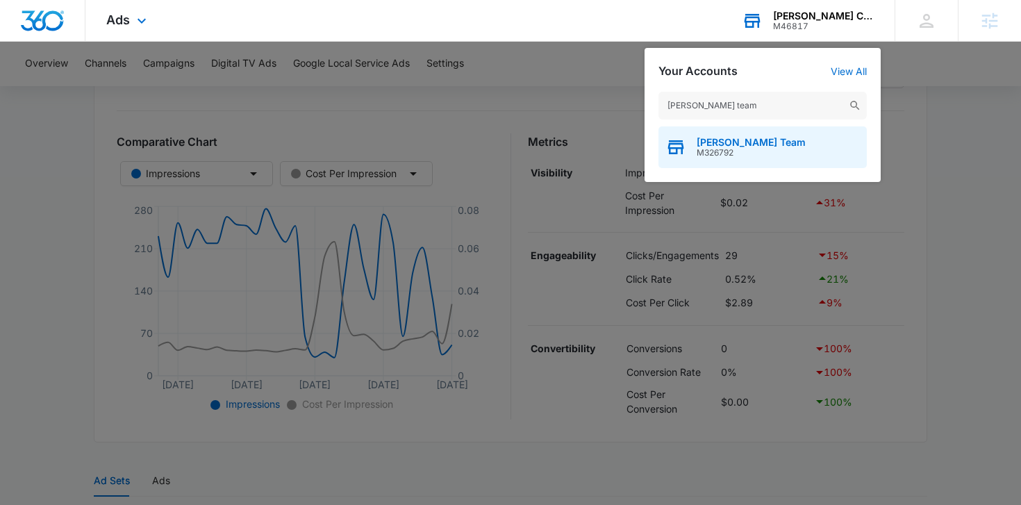
type input "boehm team"
click at [751, 137] on span "Boehm Team" at bounding box center [750, 142] width 109 height 11
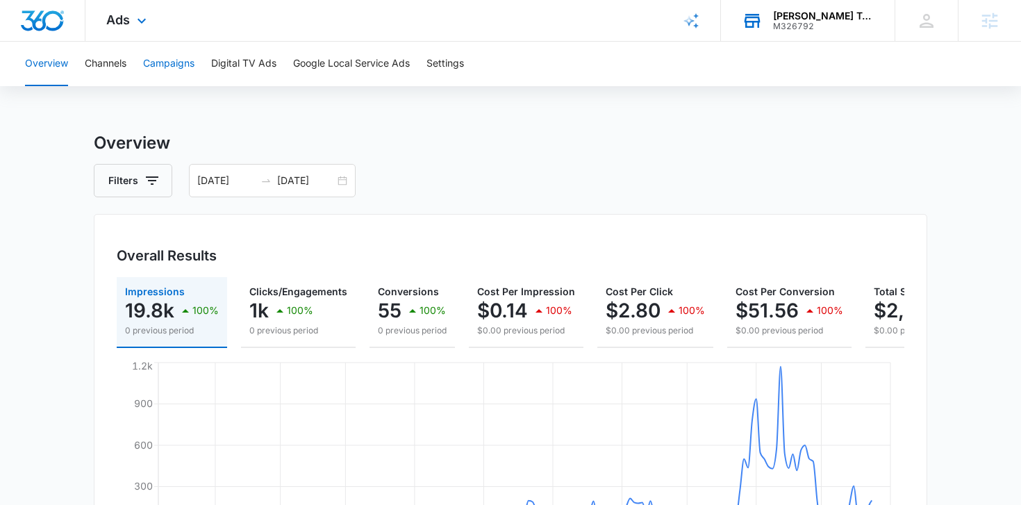
click at [173, 64] on button "Campaigns" at bounding box center [168, 64] width 51 height 44
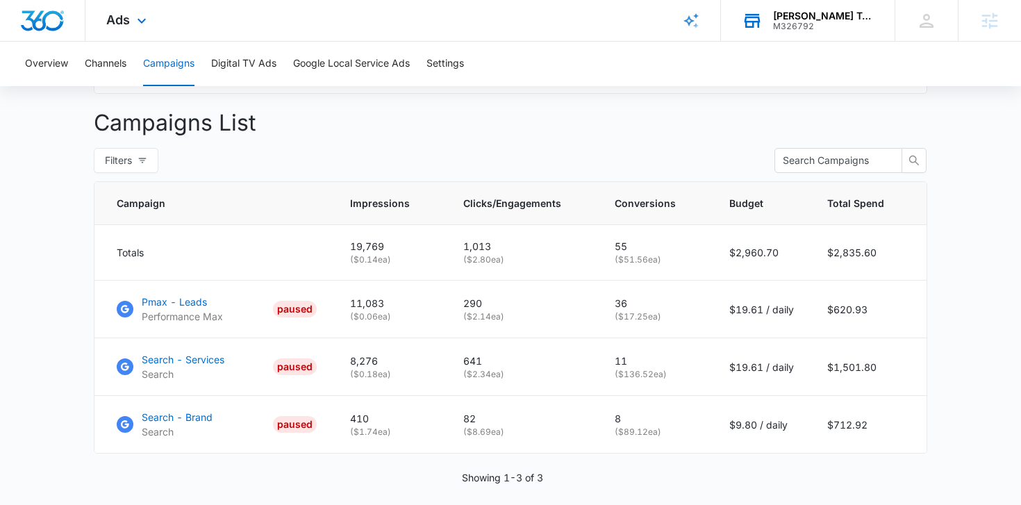
scroll to position [543, 0]
